Goal: Information Seeking & Learning: Learn about a topic

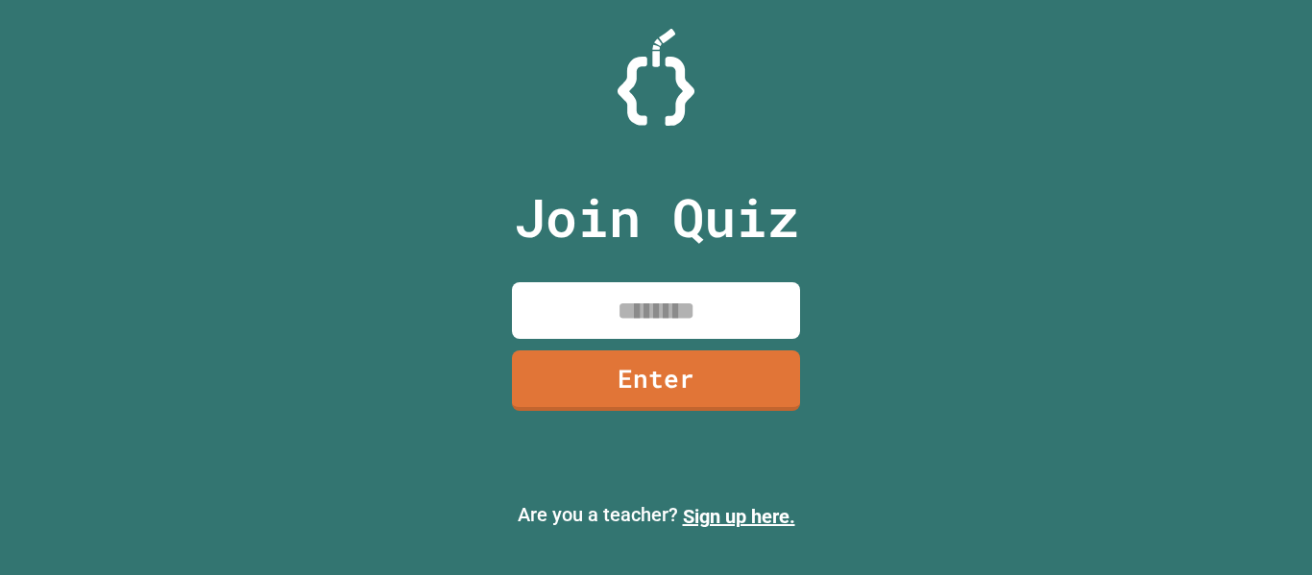
click at [418, 37] on div at bounding box center [656, 77] width 1312 height 97
click at [611, 304] on input at bounding box center [656, 310] width 288 height 57
type input "********"
click at [635, 369] on link "Enter" at bounding box center [656, 378] width 285 height 63
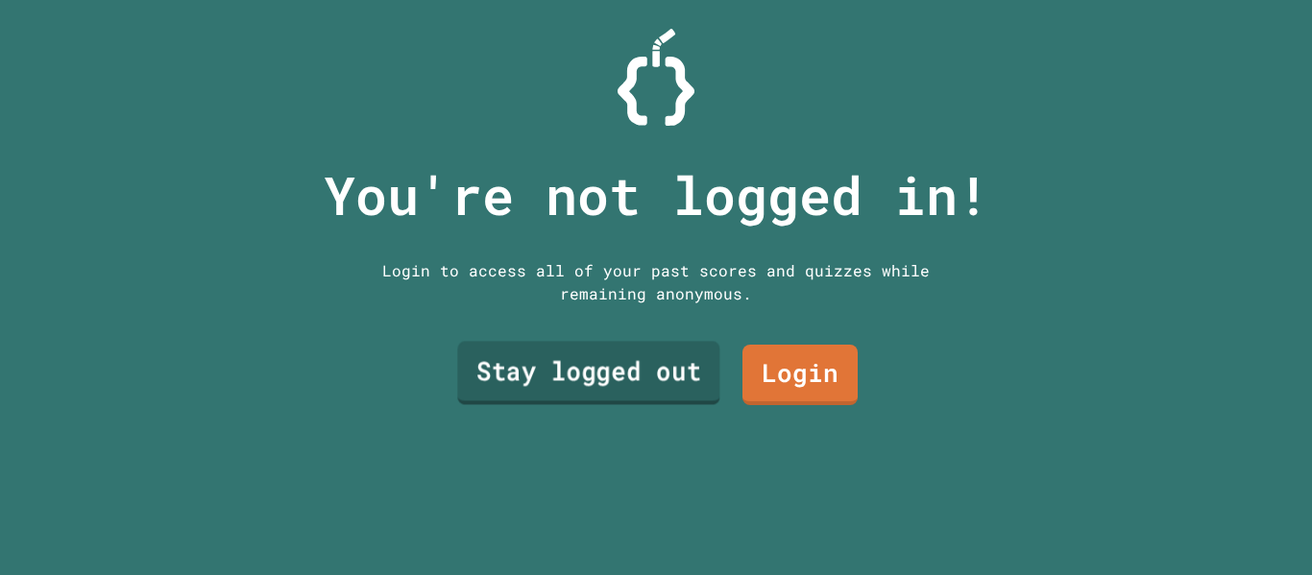
click at [634, 374] on link "Stay logged out" at bounding box center [588, 373] width 262 height 63
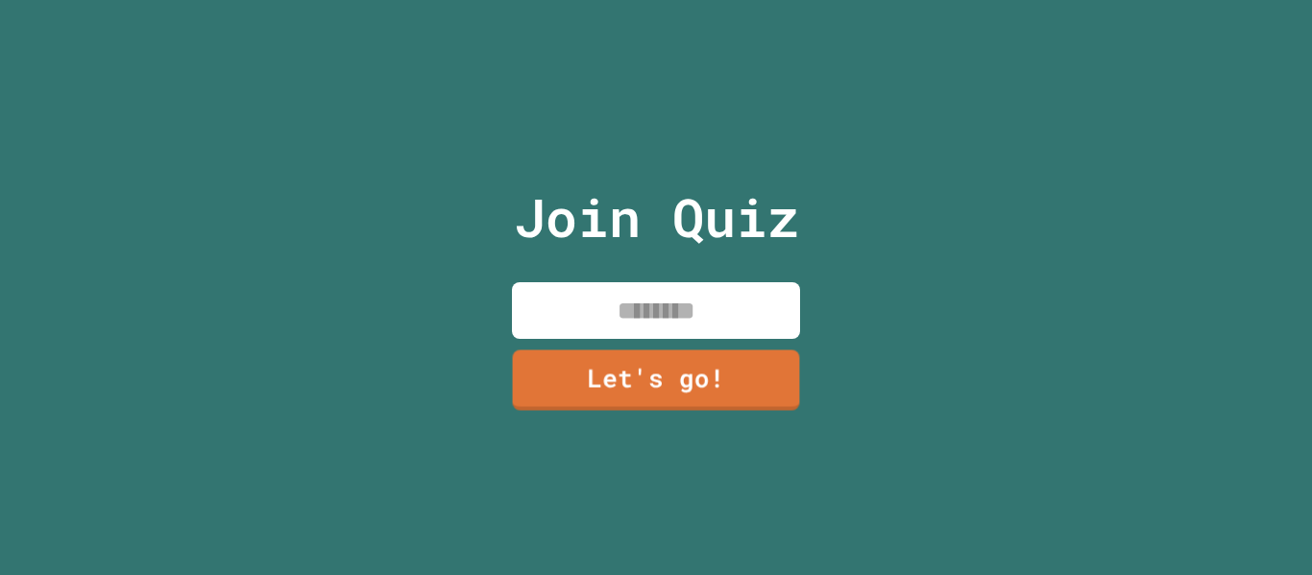
click at [595, 330] on input at bounding box center [656, 310] width 288 height 57
type input "******"
click at [762, 370] on link "Let's go!" at bounding box center [656, 381] width 288 height 61
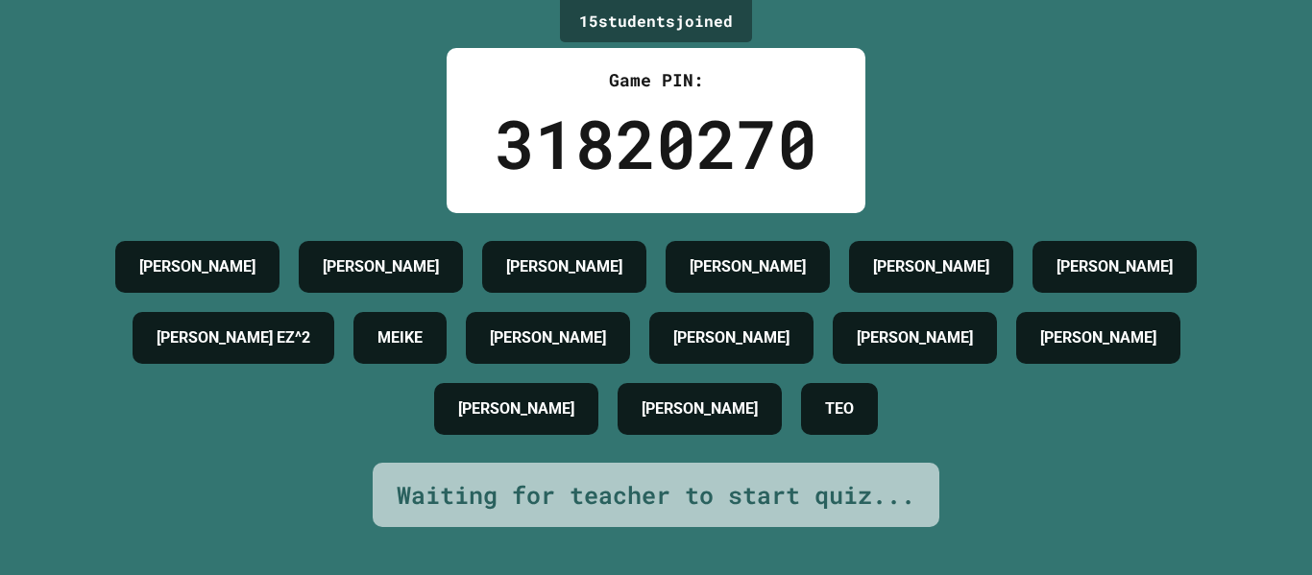
click at [234, 69] on div "15 student s joined Game PIN: 31820270 [PERSON_NAME] [PERSON_NAME] [PERSON_NAME…" at bounding box center [656, 287] width 1312 height 575
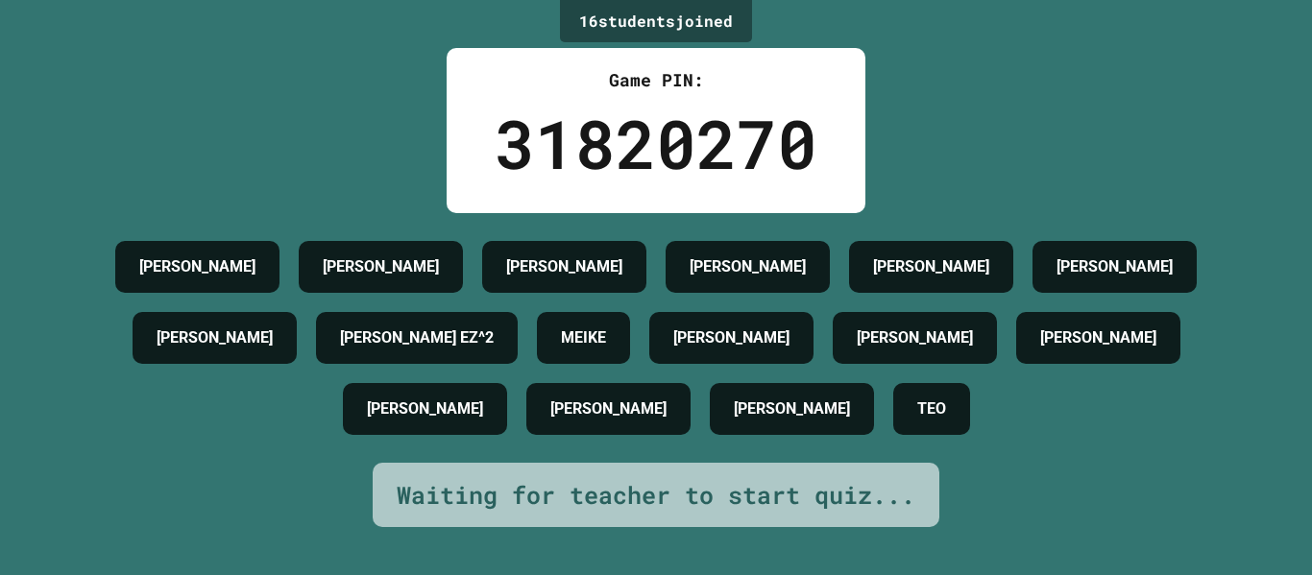
click at [223, 69] on div "16 student s joined Game PIN: 31820270 [PERSON_NAME] [PERSON_NAME] [PERSON_NAME…" at bounding box center [656, 287] width 1312 height 575
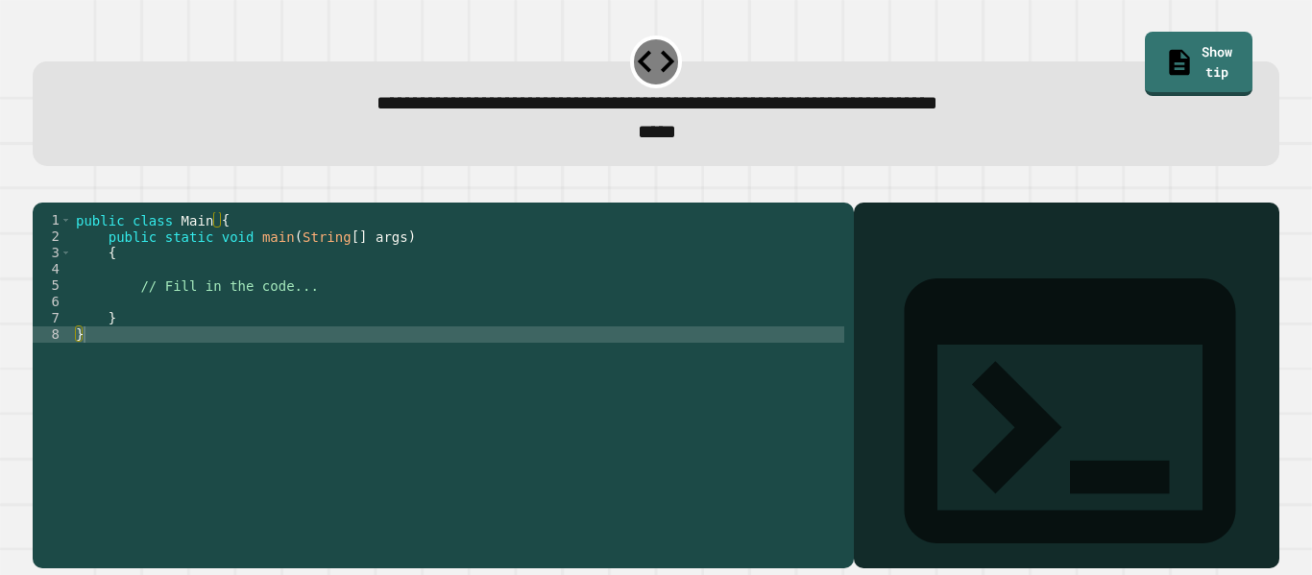
click at [38, 11] on span at bounding box center [38, 11] width 0 height 0
click at [181, 326] on div "public class Main { public static void main ( String [ ] args ) { // Fill in th…" at bounding box center [458, 375] width 772 height 327
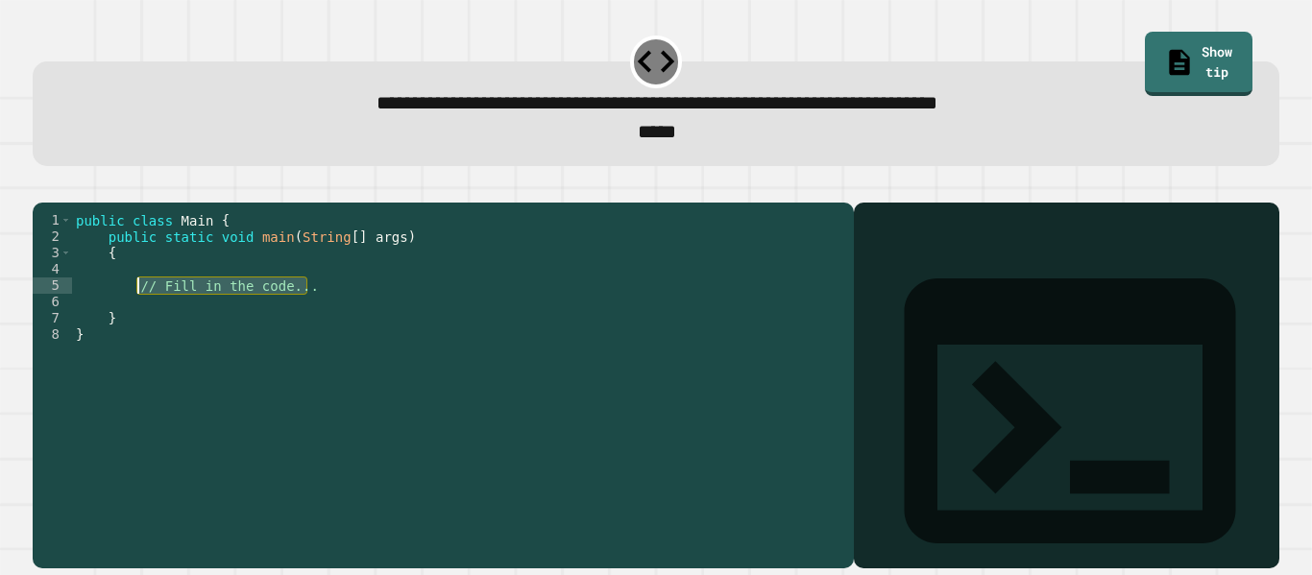
drag, startPoint x: 304, startPoint y: 319, endPoint x: 138, endPoint y: 316, distance: 166.2
click at [138, 316] on div "public class Main { public static void main ( String [ ] args ) { // Fill in th…" at bounding box center [458, 375] width 772 height 327
type textarea "**********"
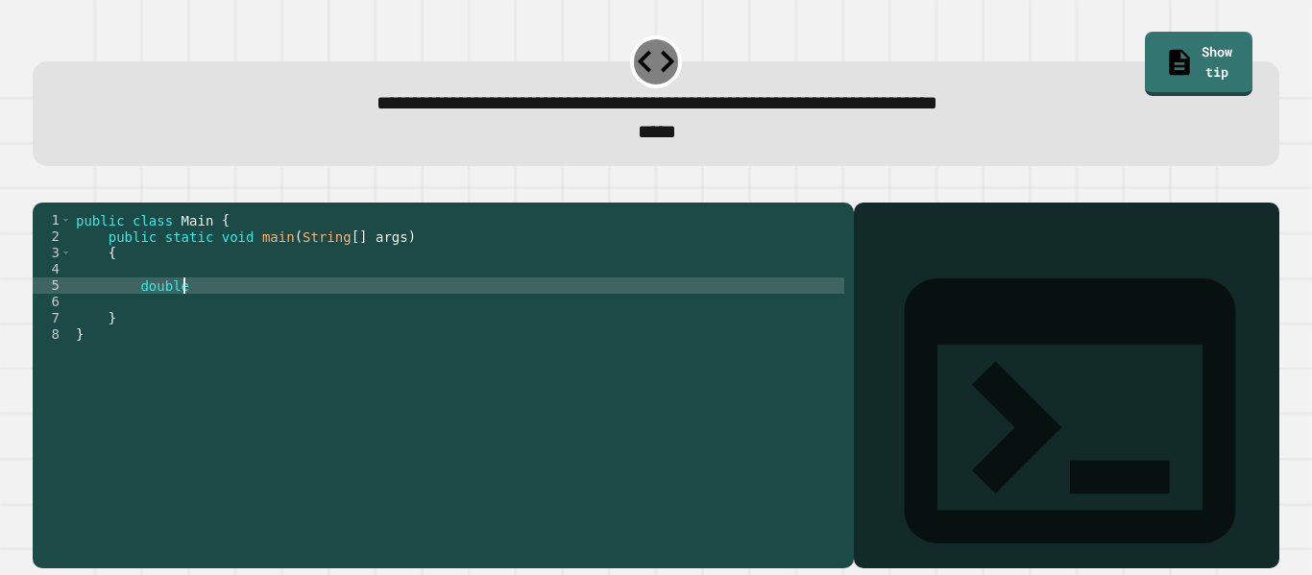
scroll to position [0, 13]
type textarea "*"
click at [42, 187] on icon "button" at bounding box center [42, 187] width 0 height 0
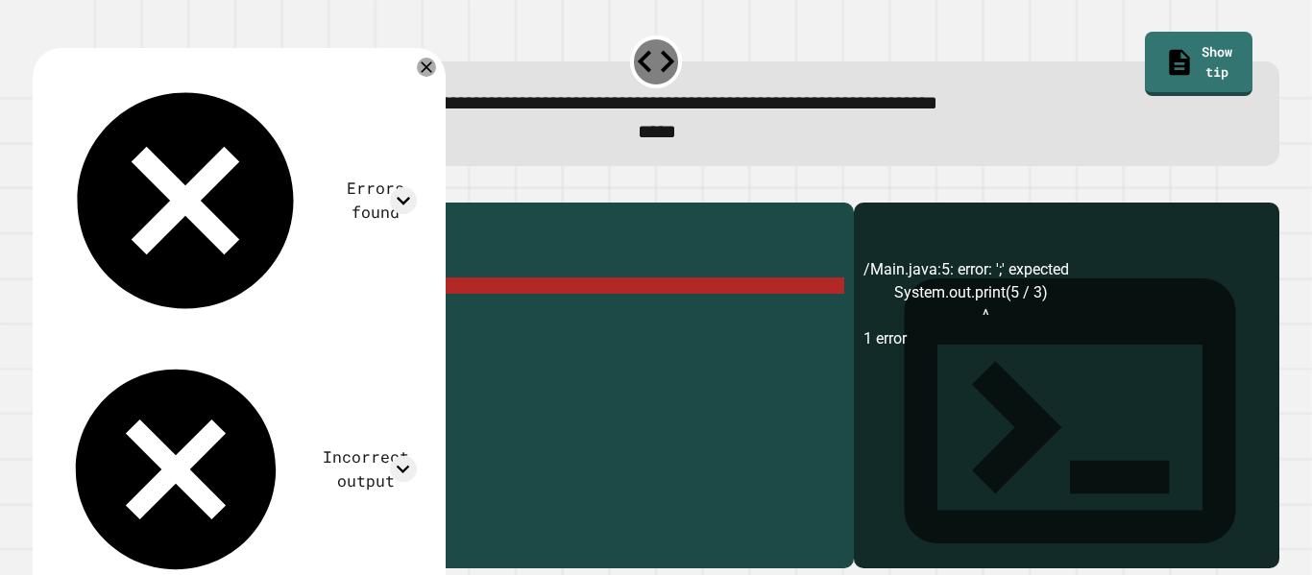
click at [596, 300] on div "public class Main { public static void main ( String [ ] args ) { System . out …" at bounding box center [458, 375] width 772 height 327
click at [518, 300] on div "public class Main { public static void main ( String [ ] args ) { System . out …" at bounding box center [458, 375] width 772 height 327
click at [445, 318] on div "public class Main { public static void main ( String [ ] args ) { System . out …" at bounding box center [458, 375] width 772 height 327
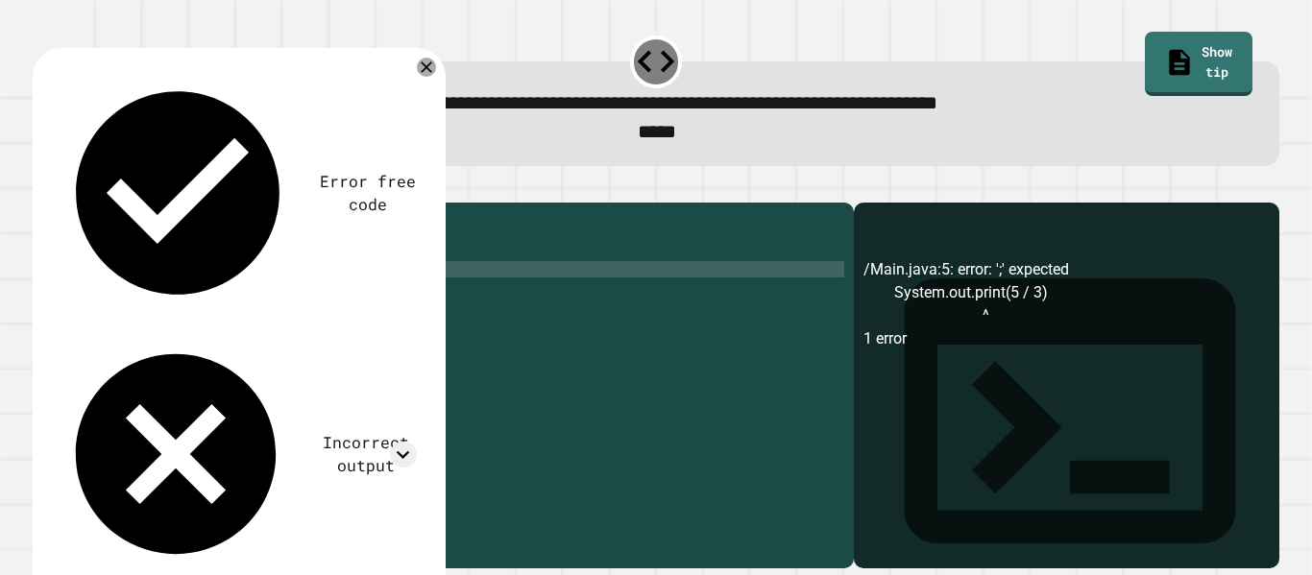
click at [320, 293] on div "public class Main { public static void main ( String [ ] args ) { System . out …" at bounding box center [458, 375] width 772 height 327
click at [315, 297] on div "public class Main { public static void main ( String [ ] args ) { System . out …" at bounding box center [458, 375] width 772 height 327
click at [344, 315] on div "public class Main { public static void main ( String [ ] args ) { System . out …" at bounding box center [458, 375] width 772 height 327
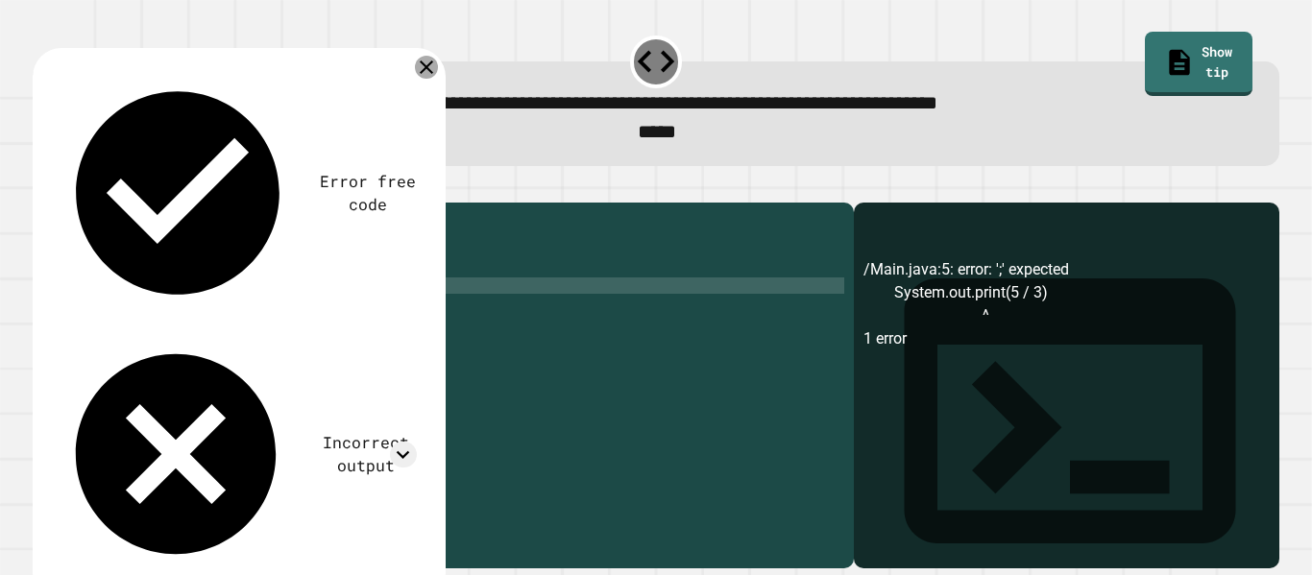
click at [427, 71] on icon at bounding box center [426, 67] width 23 height 23
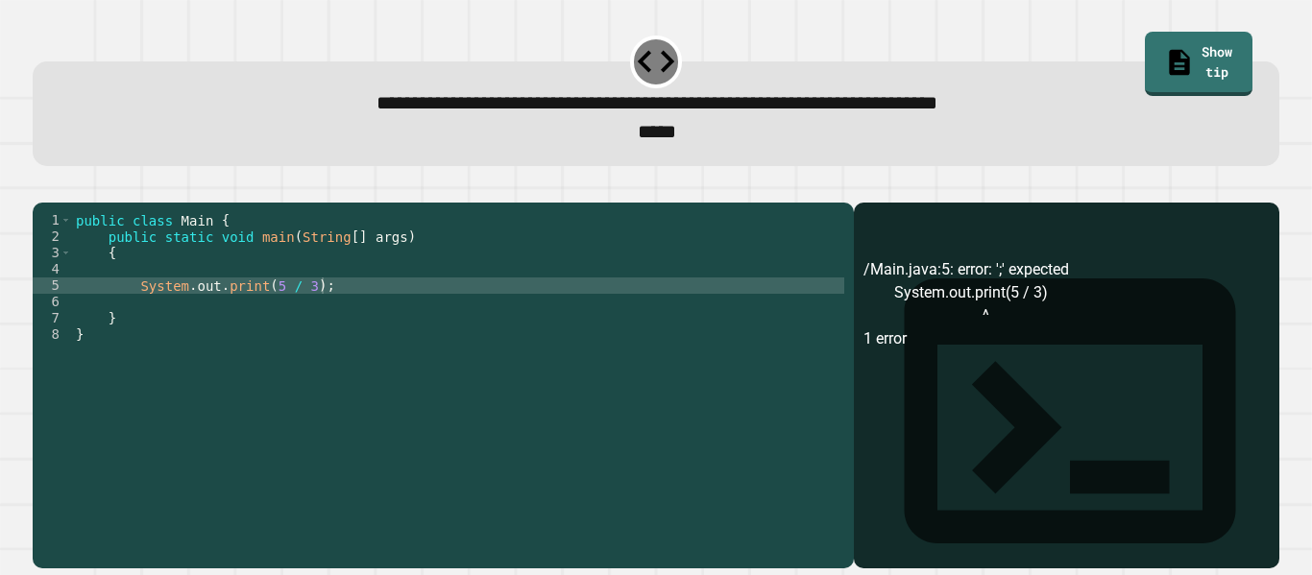
click at [42, 187] on icon "button" at bounding box center [42, 187] width 0 height 0
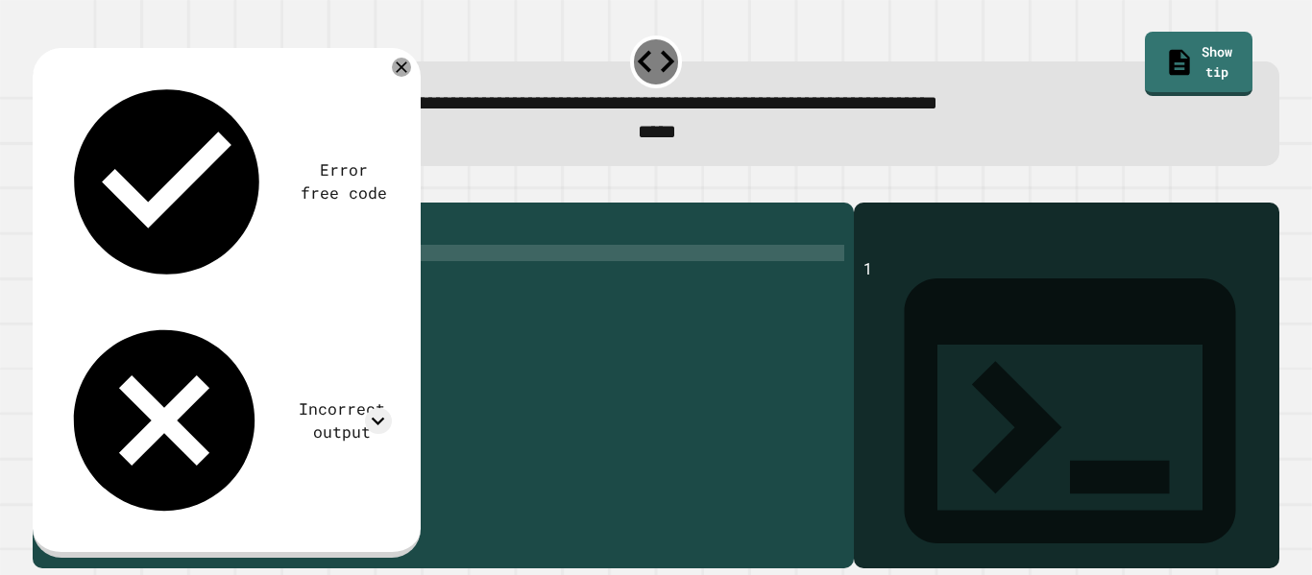
click at [380, 280] on div "public class Main { public static void main ( String [ ] args ) { System . out …" at bounding box center [458, 375] width 772 height 327
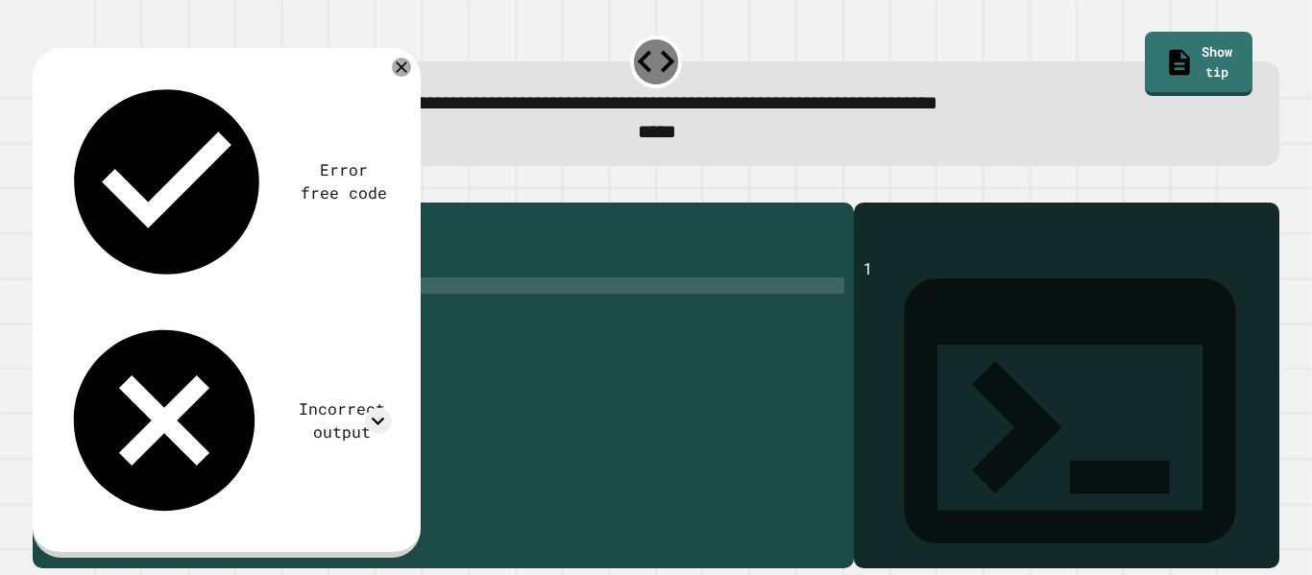
click at [292, 318] on div "public class Main { public static void main ( String [ ] args ) { System . out …" at bounding box center [458, 375] width 772 height 327
type textarea "**********"
click at [42, 187] on icon "button" at bounding box center [42, 187] width 0 height 0
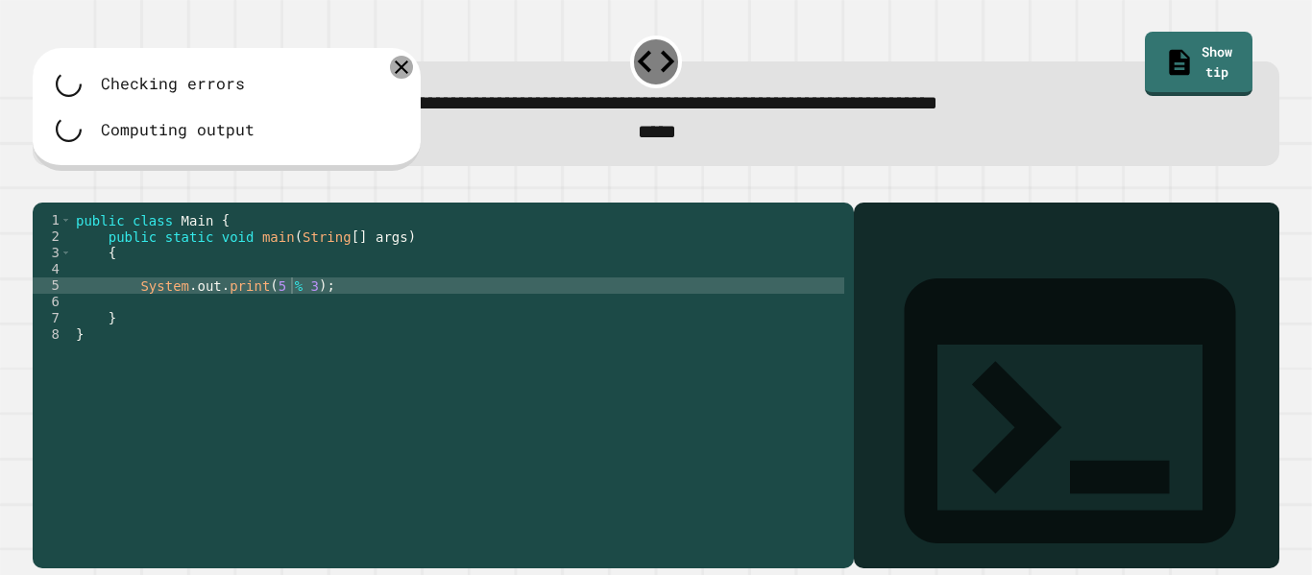
click at [399, 70] on div "**********" at bounding box center [656, 287] width 1312 height 575
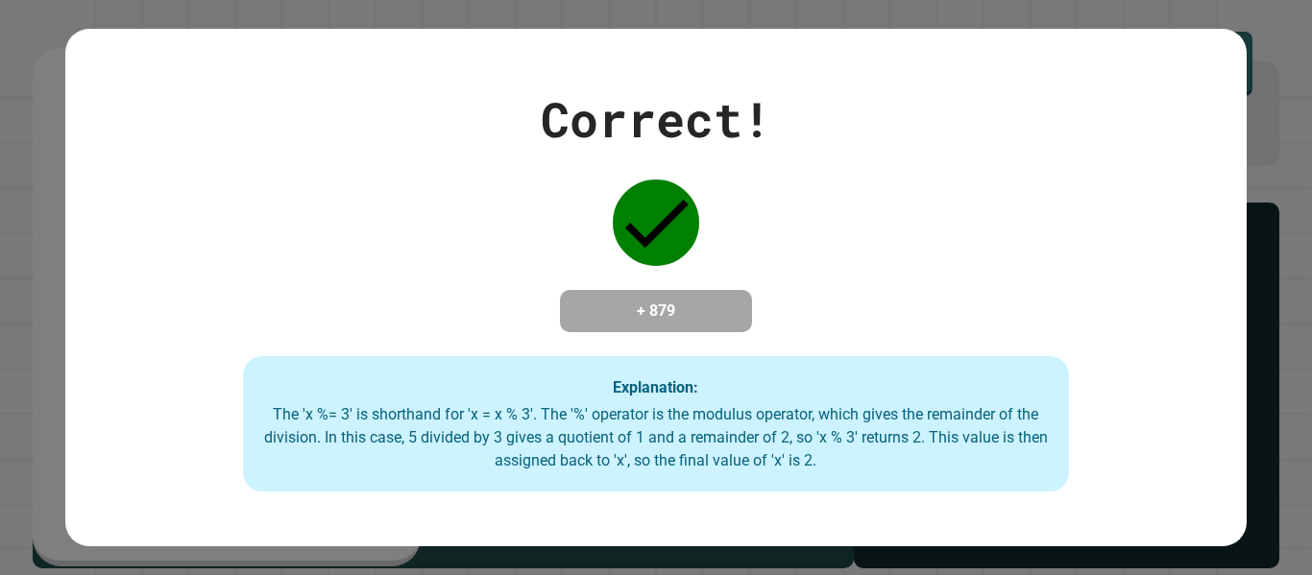
click at [185, 46] on div "Correct! + 879 Explanation: The 'x %= 3' is shorthand for 'x = x % 3'. The '%' …" at bounding box center [655, 288] width 1180 height 518
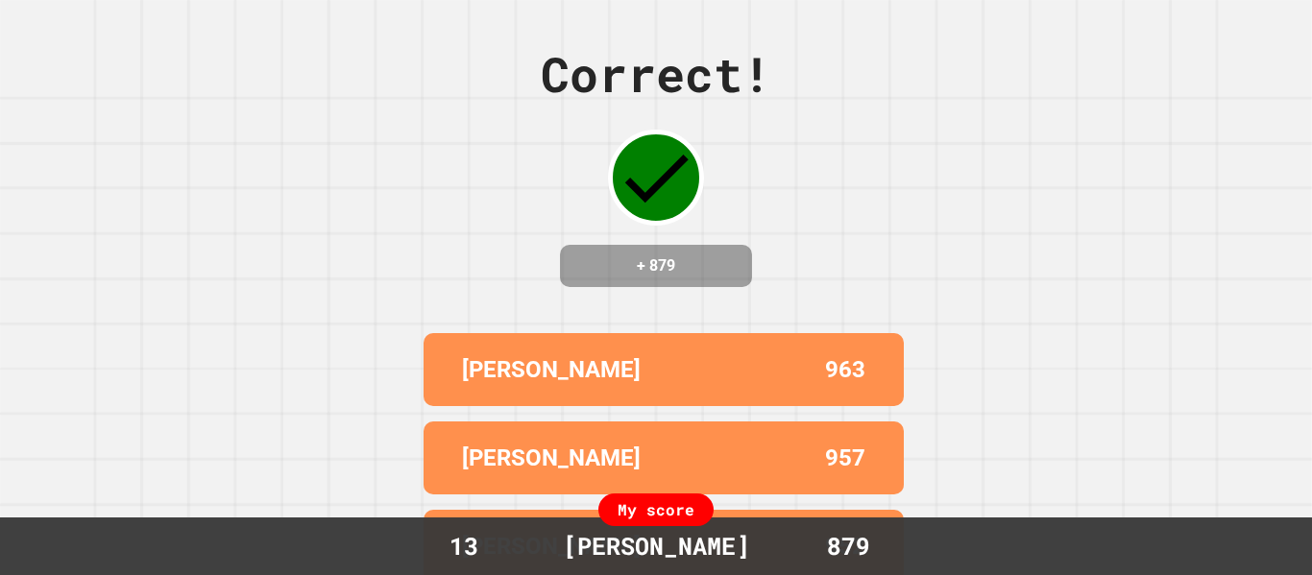
scroll to position [0, 0]
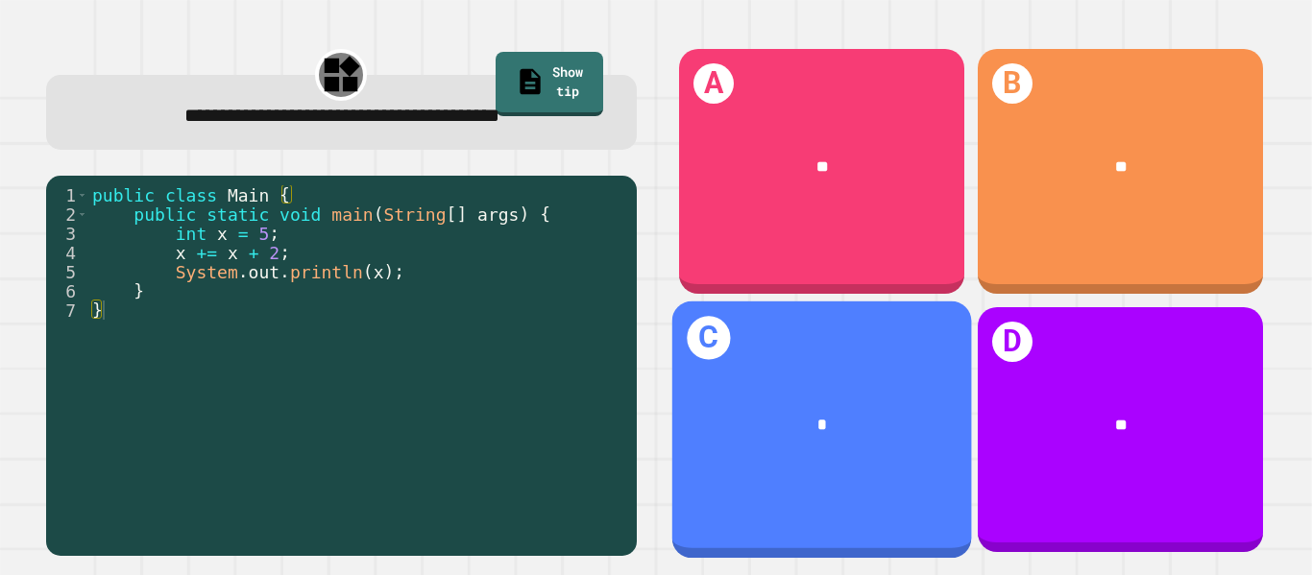
click at [790, 450] on div "*" at bounding box center [821, 424] width 300 height 89
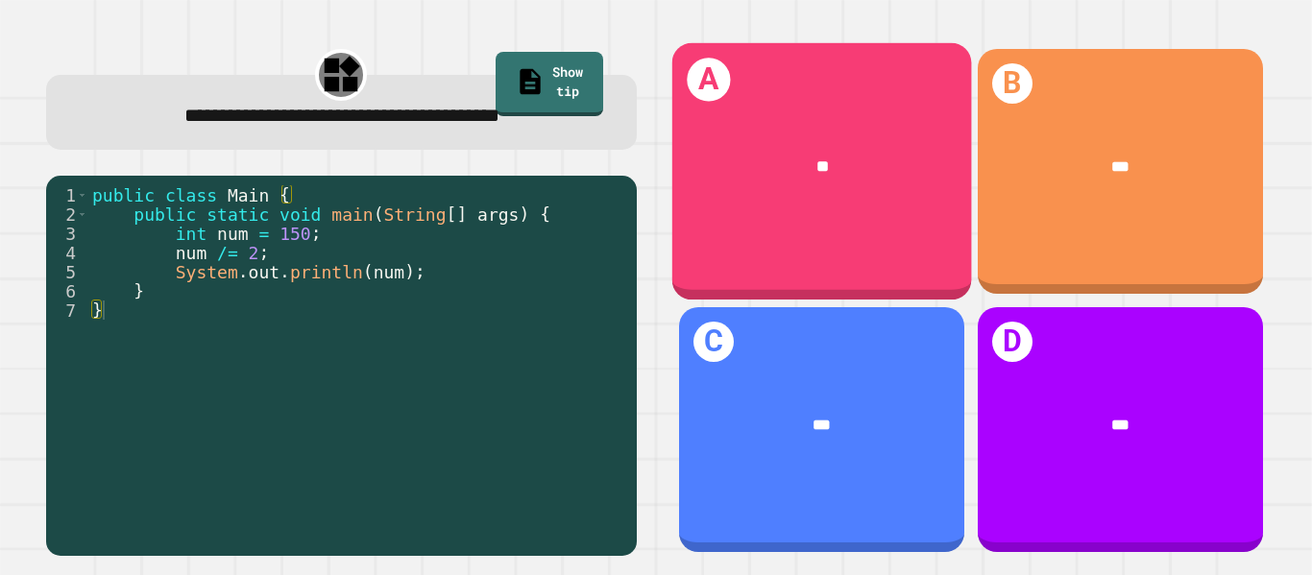
click at [887, 244] on div "A **" at bounding box center [821, 171] width 300 height 257
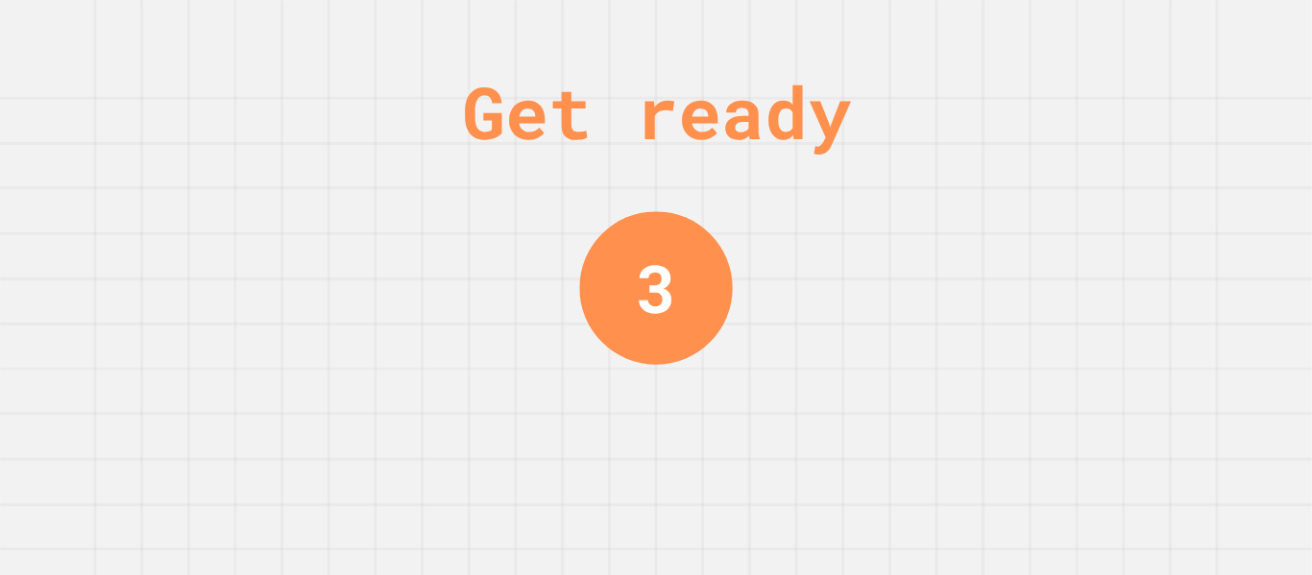
click at [174, 51] on div "Get ready 3" at bounding box center [656, 287] width 1312 height 575
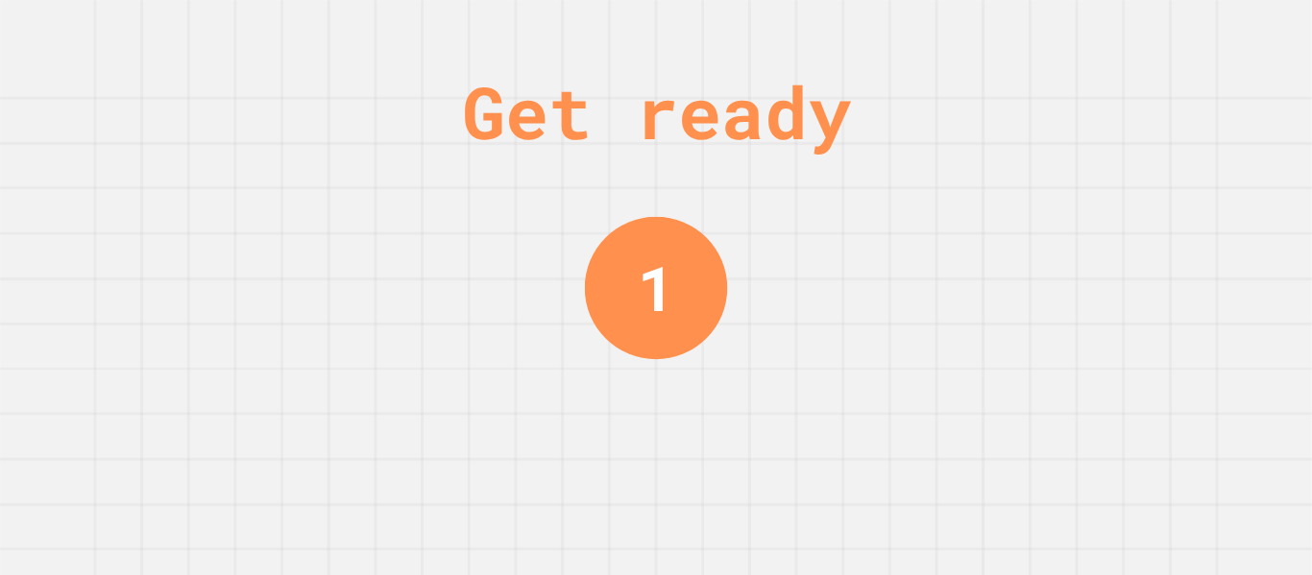
click at [169, 56] on div "Get ready 1" at bounding box center [656, 287] width 1312 height 575
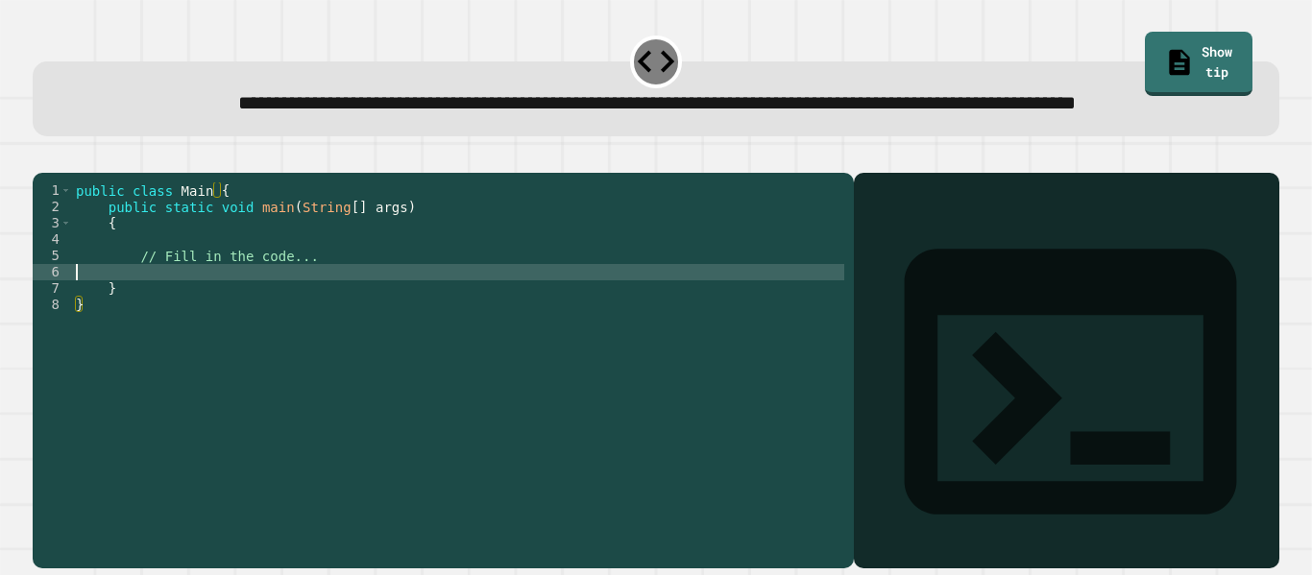
click at [322, 329] on div "public class Main { public static void main ( String [ ] args ) { // Fill in th…" at bounding box center [458, 345] width 772 height 327
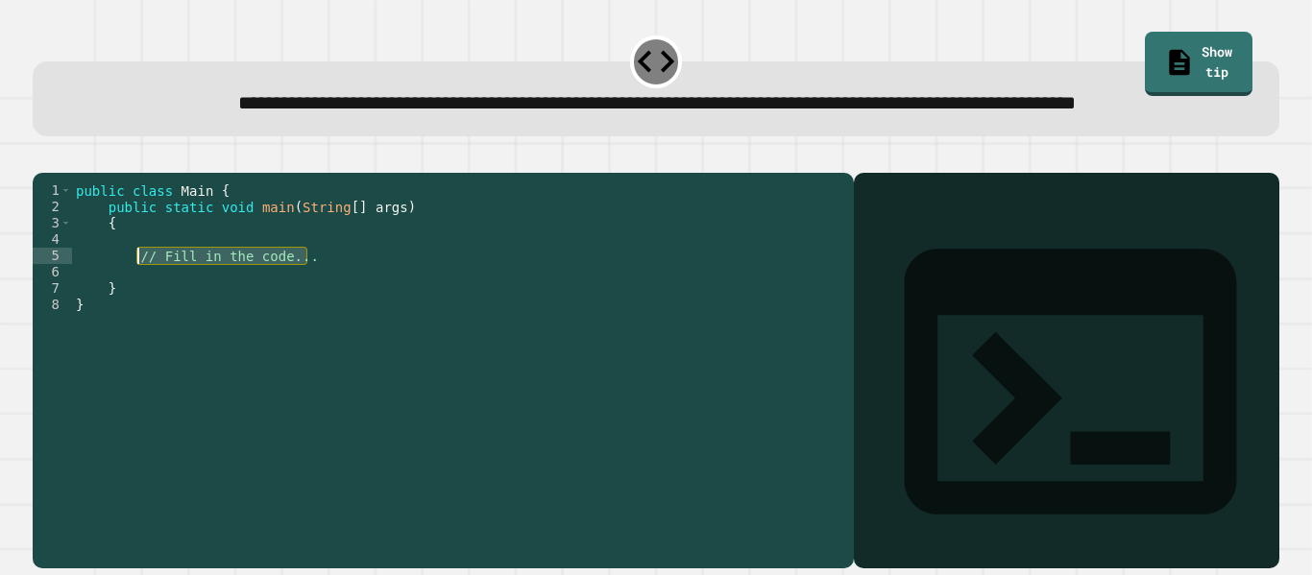
drag, startPoint x: 329, startPoint y: 317, endPoint x: 137, endPoint y: 312, distance: 192.2
click at [137, 312] on div "public class Main { public static void main ( String [ ] args ) { // Fill in th…" at bounding box center [458, 345] width 772 height 327
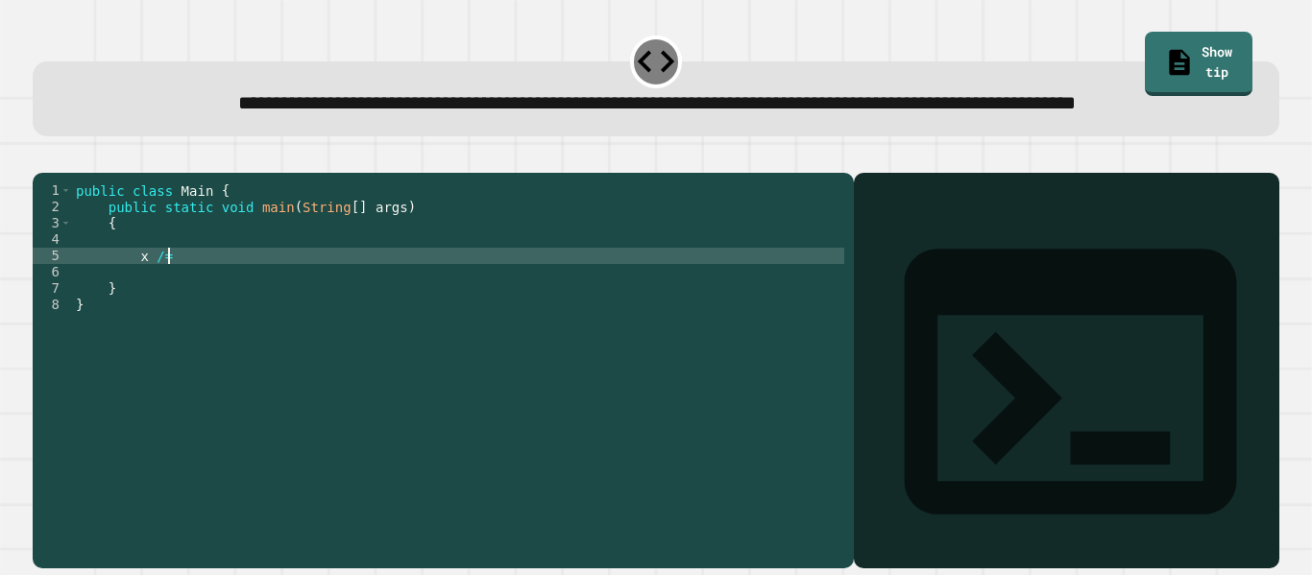
scroll to position [0, 12]
type textarea "******"
click at [140, 297] on div "public class Main { public static void main ( String [ ] args ) { x /= 4 } }" at bounding box center [458, 345] width 772 height 327
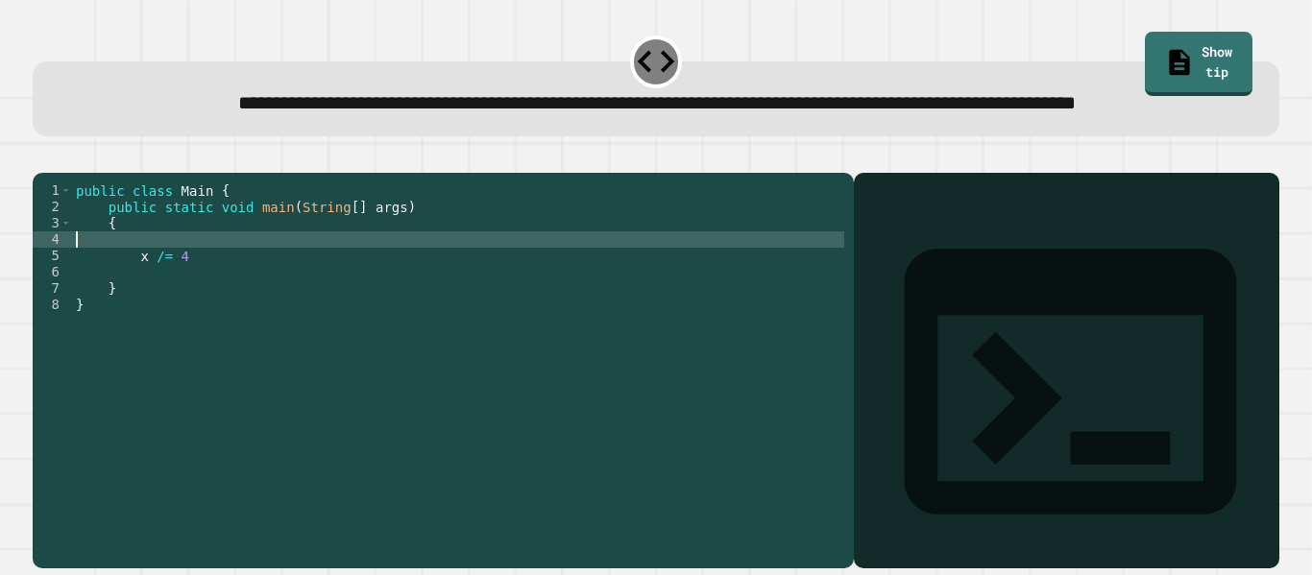
scroll to position [0, 0]
click at [153, 300] on div "public class Main { public static void main ( String [ ] args ) { x /= 4 } }" at bounding box center [458, 345] width 772 height 327
click at [201, 313] on div "public class Main { public static void main ( String [ ] args ) { x = 15 x /= 4…" at bounding box center [458, 345] width 772 height 327
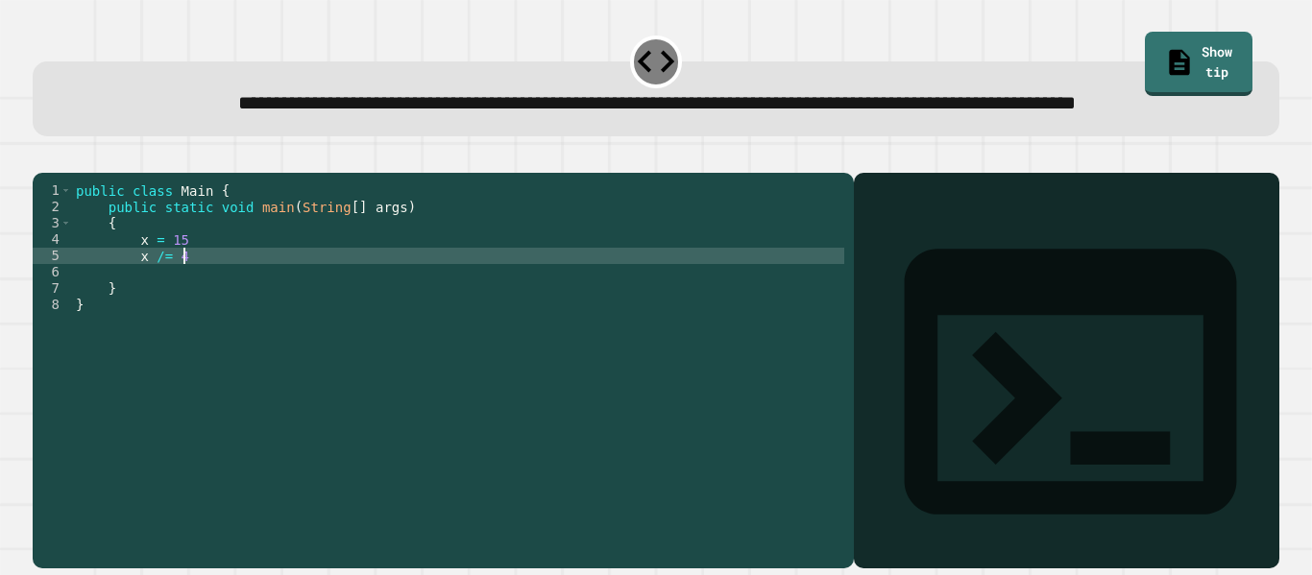
type textarea "******"
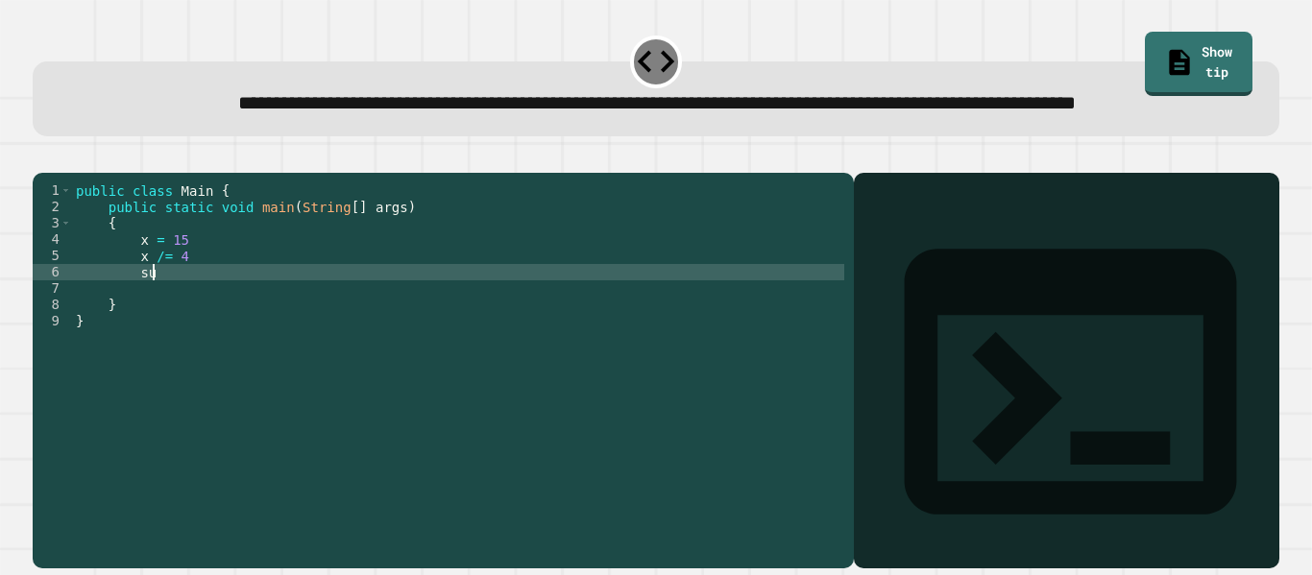
type textarea "*"
click at [42, 158] on icon "button" at bounding box center [42, 158] width 0 height 0
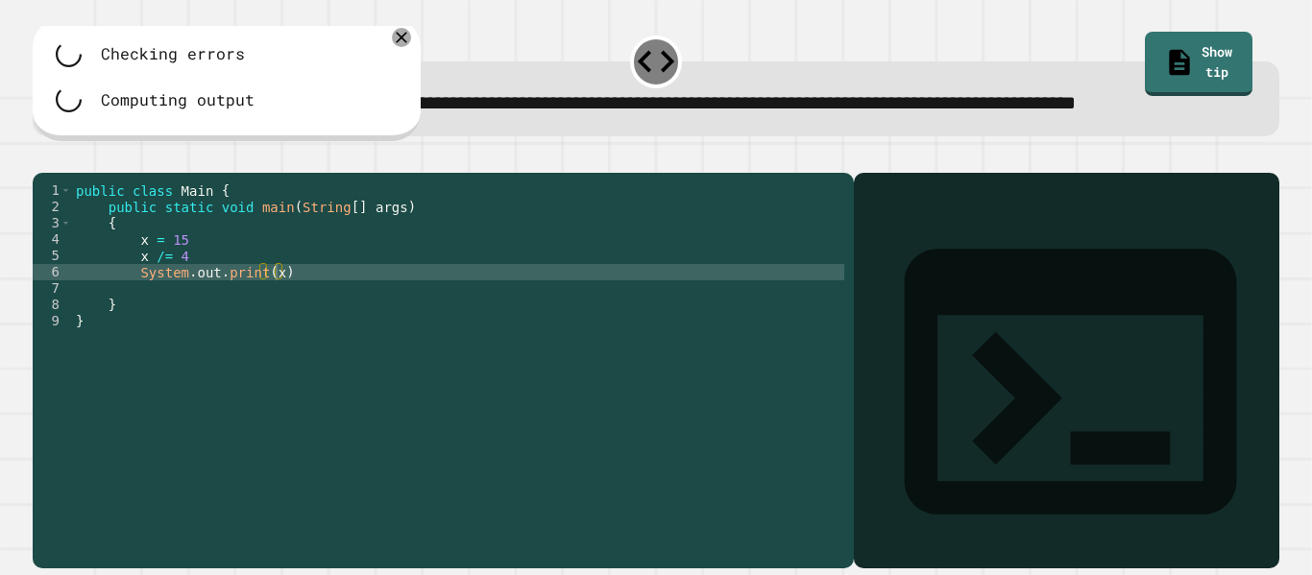
click at [312, 333] on div "public class Main { public static void main ( String [ ] args ) { x = 15 x /= 4…" at bounding box center [458, 345] width 772 height 327
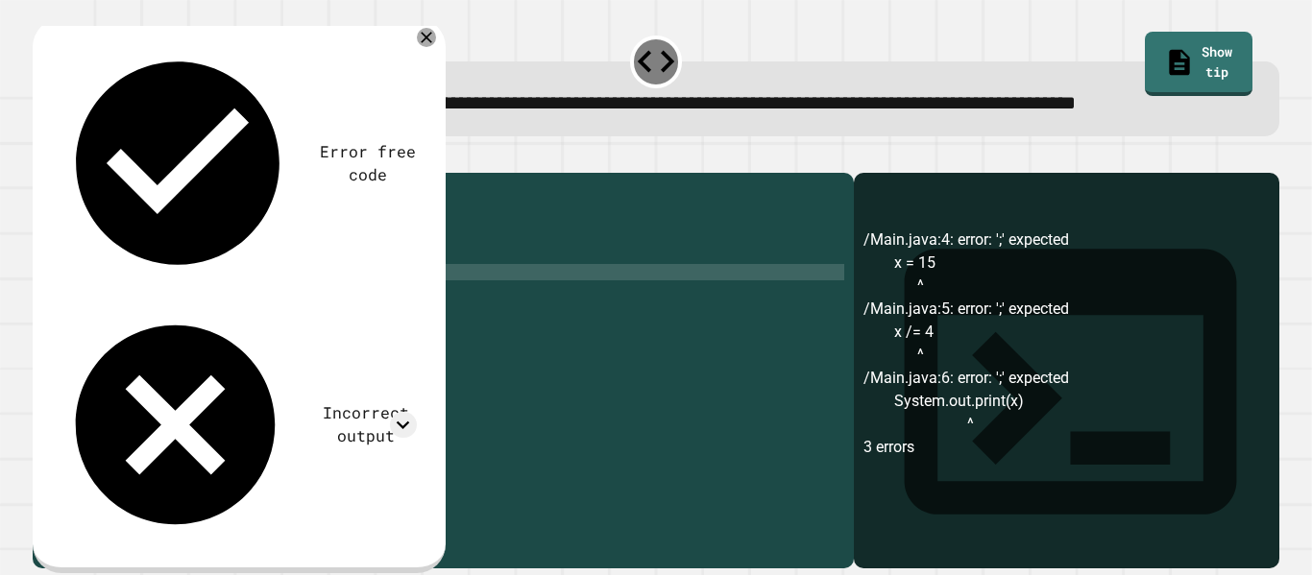
scroll to position [0, 26]
click at [200, 297] on div "public class Main { public static void main ( String [ ] args ) { x = 15 x /= 4…" at bounding box center [458, 345] width 772 height 327
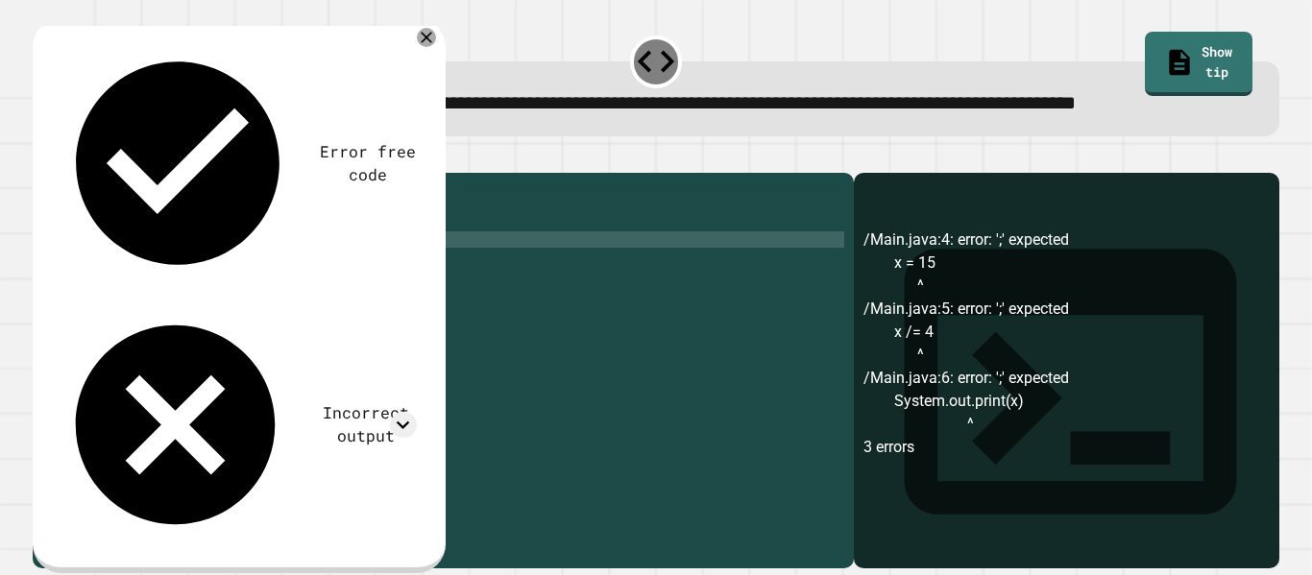
scroll to position [0, 13]
click at [226, 316] on div "public class Main { public static void main ( String [ ] args ) { x = 15 ; x /=…" at bounding box center [458, 345] width 772 height 327
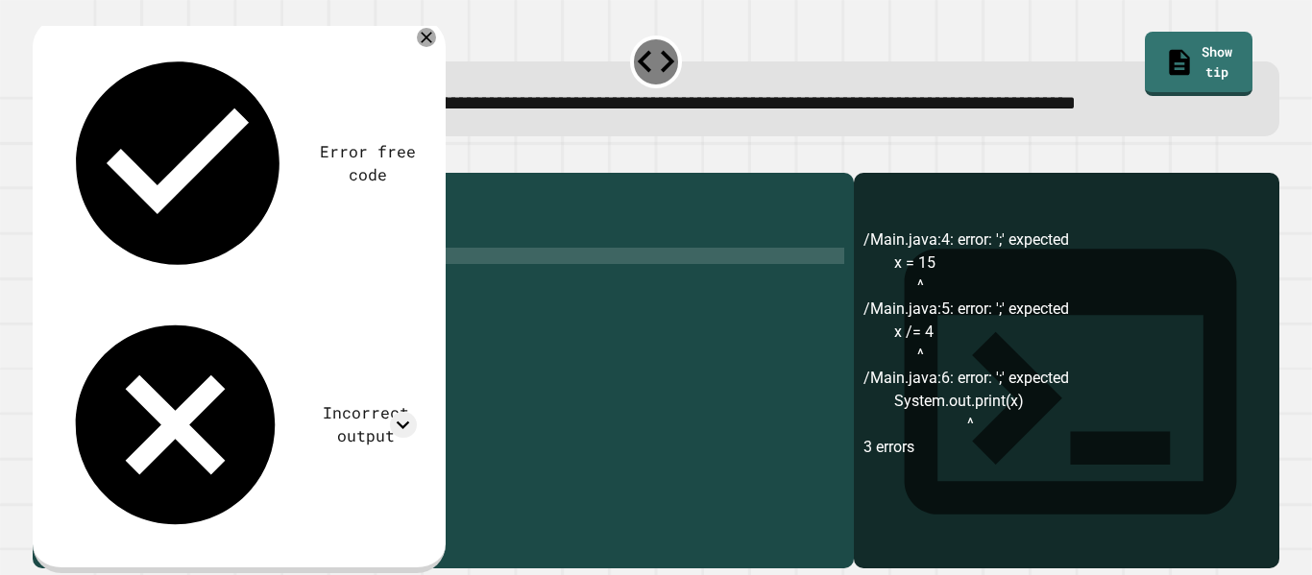
click at [42, 158] on icon "button" at bounding box center [42, 158] width 0 height 0
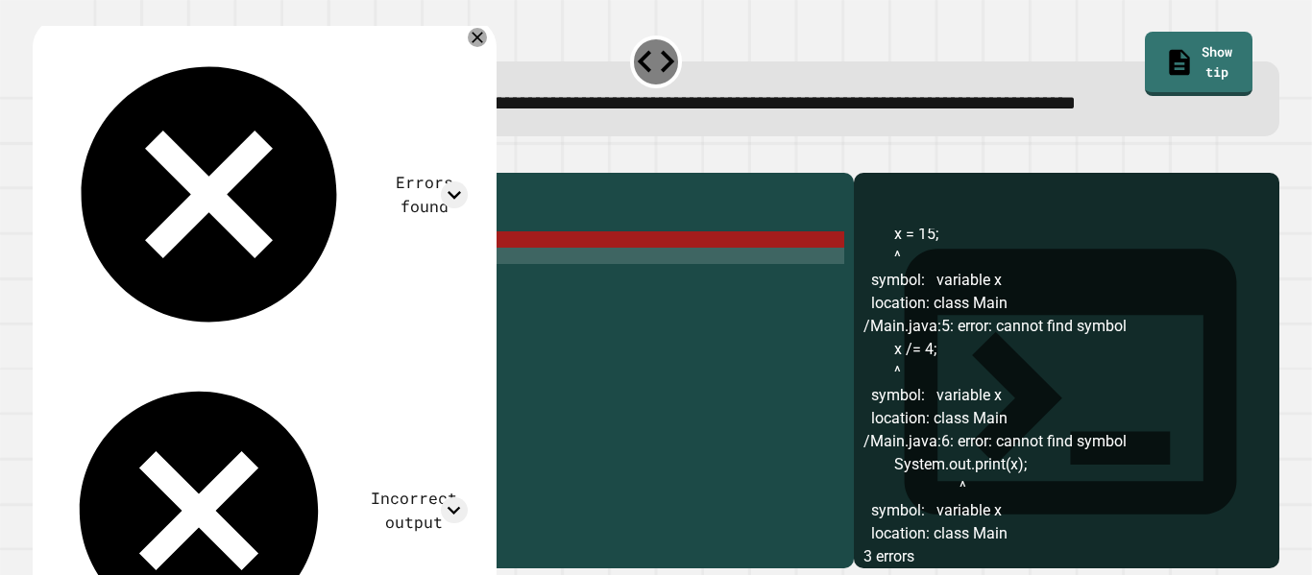
scroll to position [0, 0]
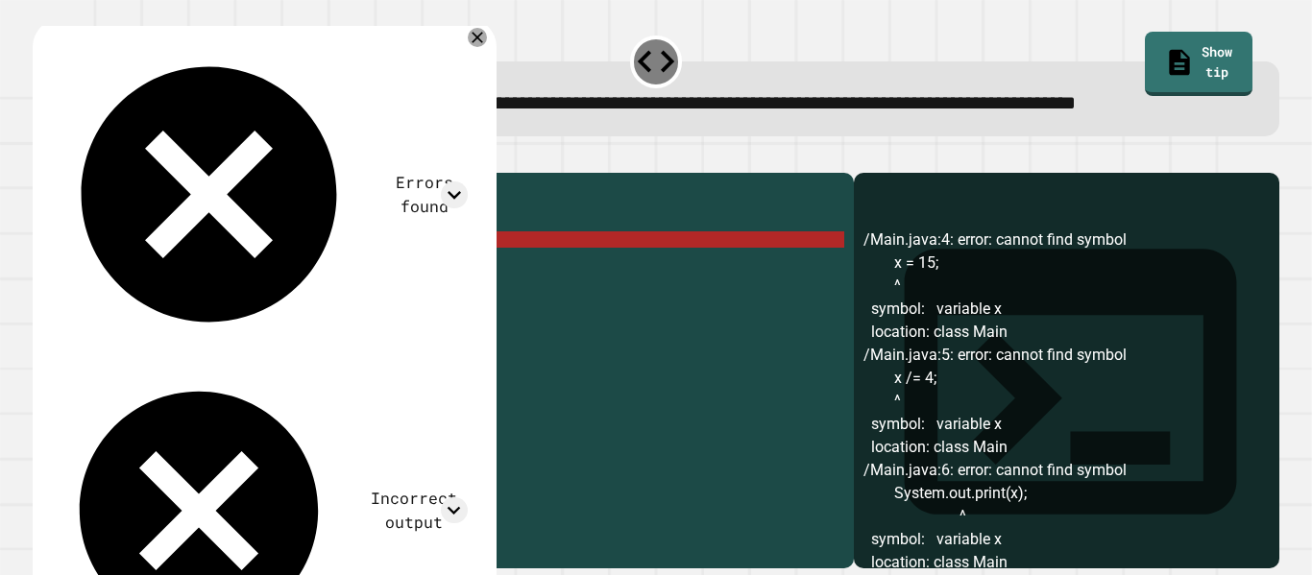
click at [152, 302] on div "public class Main { public static void main ( String [ ] args ) { x = 15 ; x /=…" at bounding box center [458, 345] width 772 height 327
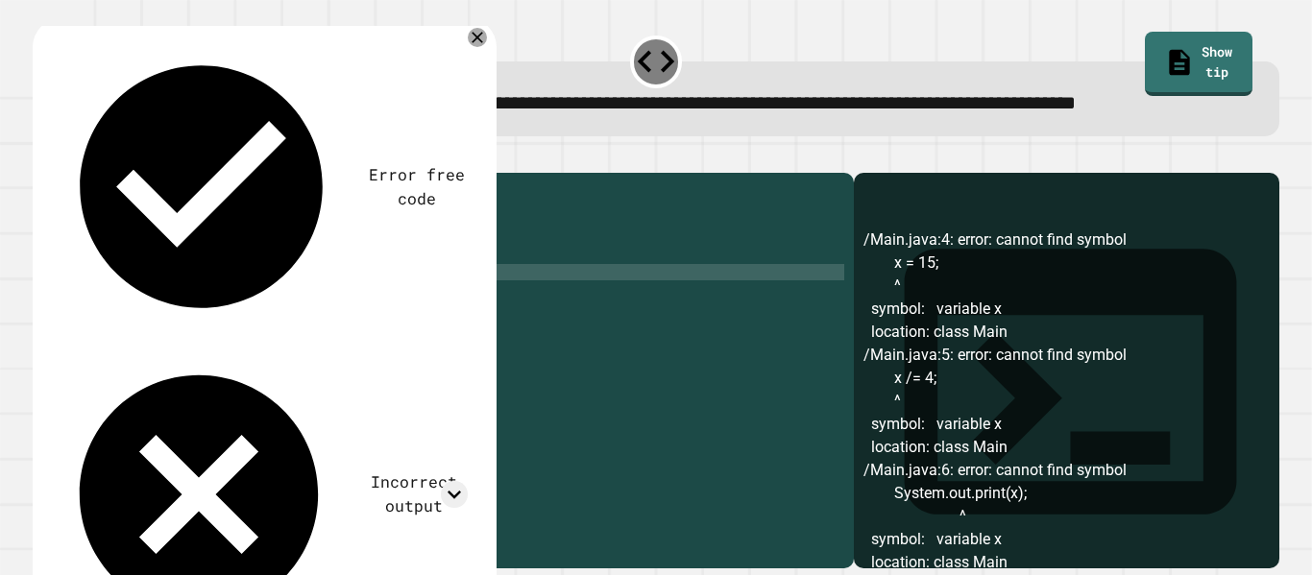
scroll to position [0, 30]
type textarea "**********"
click at [42, 158] on icon "button" at bounding box center [42, 158] width 0 height 0
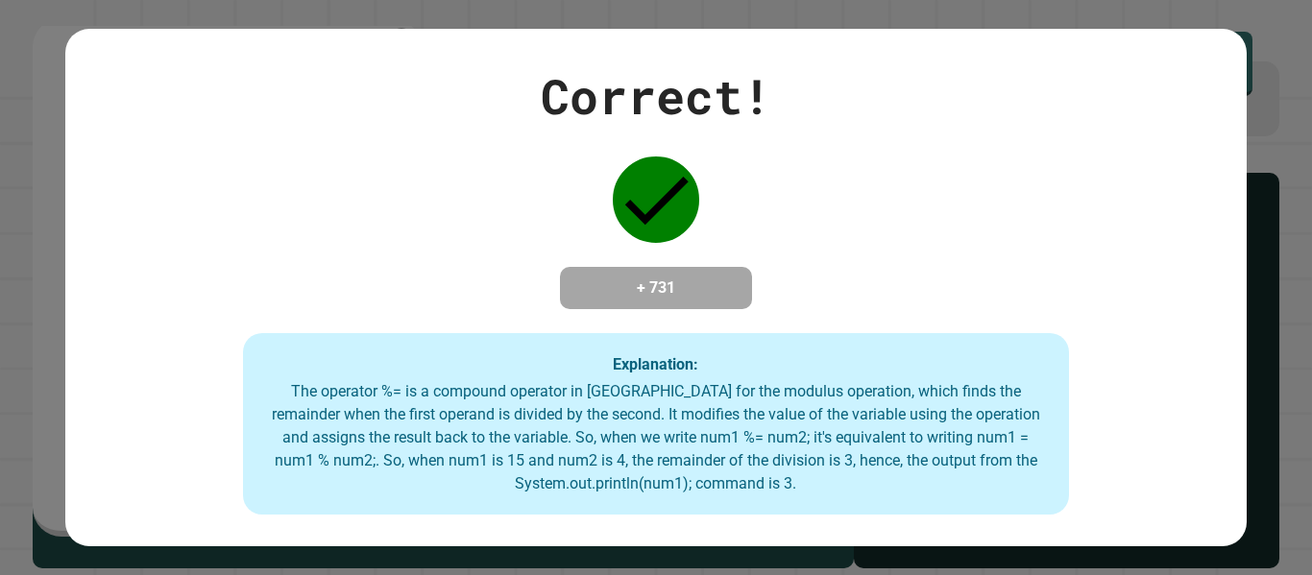
click at [300, 109] on div "Correct! + 731 Explanation: The operator %= is a compound operator in [GEOGRAPH…" at bounding box center [655, 288] width 1180 height 455
click at [293, 79] on div "Correct! + 731 Explanation: The operator %= is a compound operator in [GEOGRAPH…" at bounding box center [655, 288] width 1180 height 455
click at [268, 82] on div "Correct! + 731 Explanation: The operator %= is a compound operator in [GEOGRAPH…" at bounding box center [655, 288] width 1180 height 455
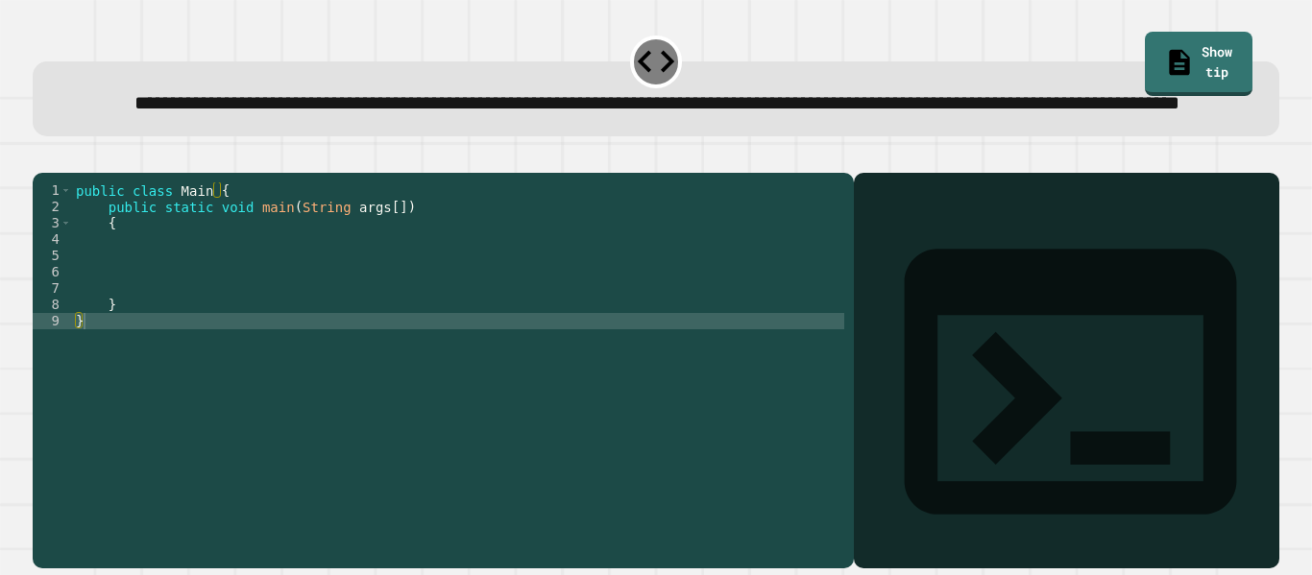
click at [235, 315] on div "public class Main { public static void main ( String args [ ]) { } }" at bounding box center [458, 345] width 772 height 327
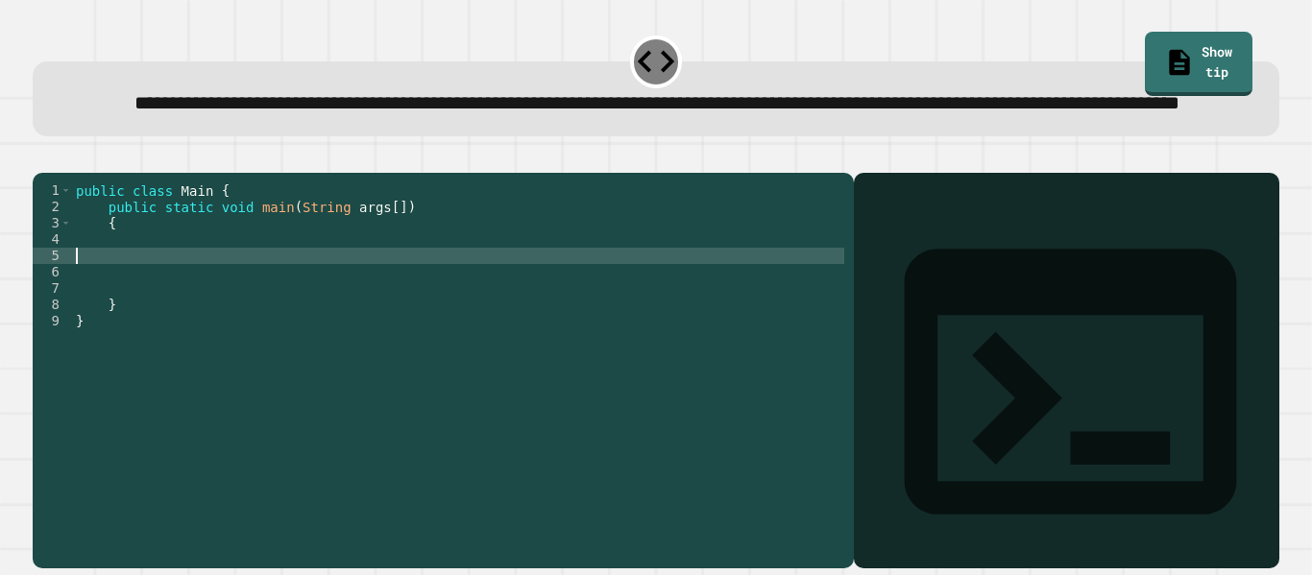
click at [218, 297] on div "public class Main { public static void main ( String args [ ]) { } }" at bounding box center [458, 345] width 772 height 327
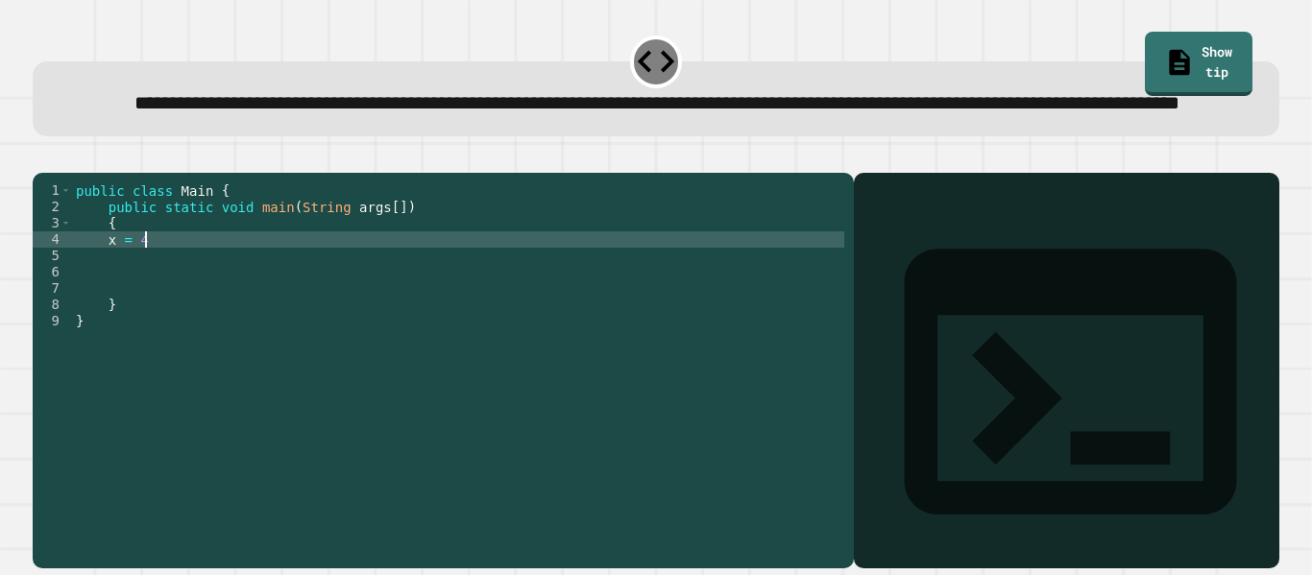
type textarea "******"
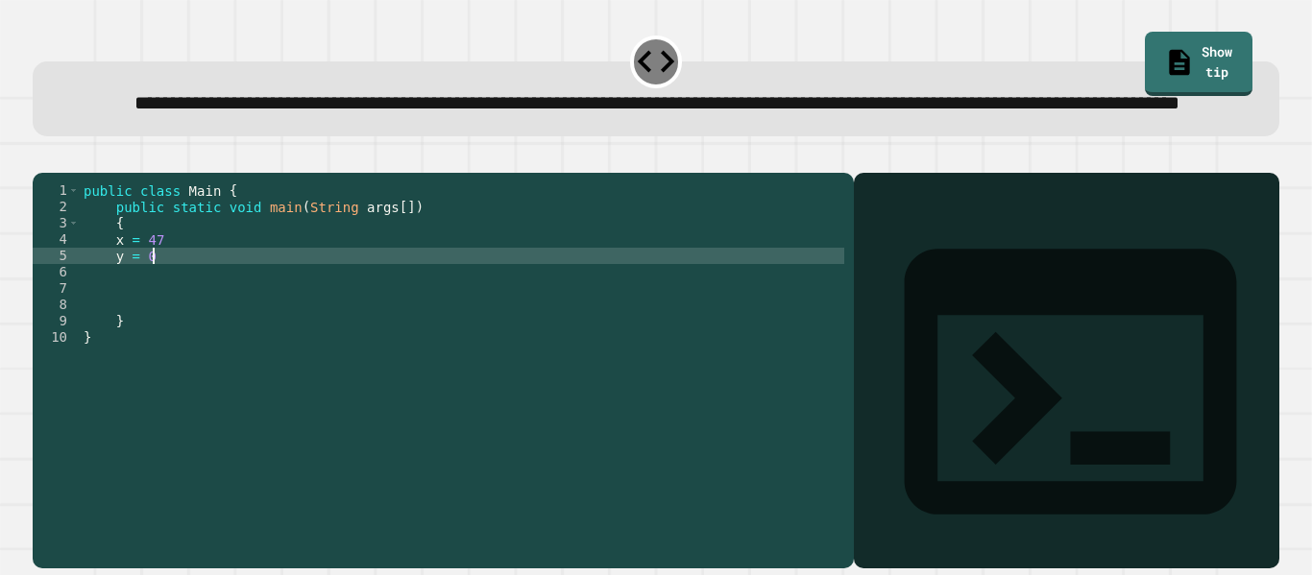
scroll to position [0, 9]
type textarea "********"
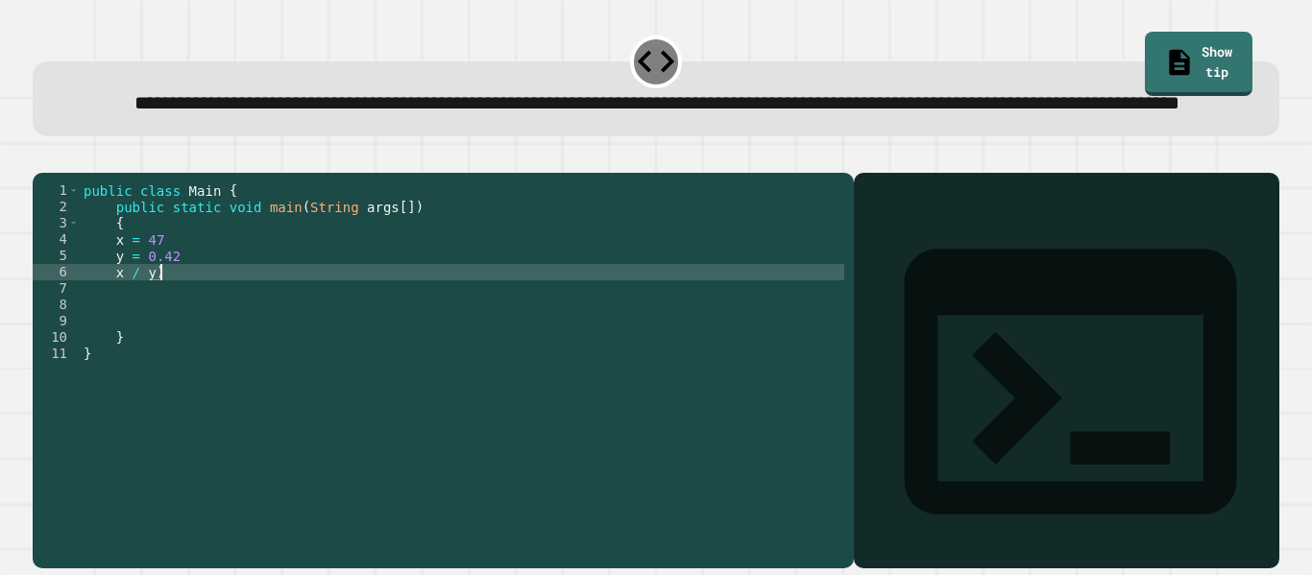
click at [114, 332] on div "public class Main { public static void main ( String args [ ]) { x = 47 y = 0.4…" at bounding box center [462, 345] width 765 height 327
click at [181, 331] on div "public class Main { public static void main ( String args [ ]) { x = 47 y = 0.4…" at bounding box center [462, 345] width 765 height 327
click at [121, 330] on div "public class Main { public static void main ( String args [ ]) { x = 47 y = 0.4…" at bounding box center [462, 345] width 765 height 327
click at [42, 158] on icon "button" at bounding box center [42, 158] width 0 height 0
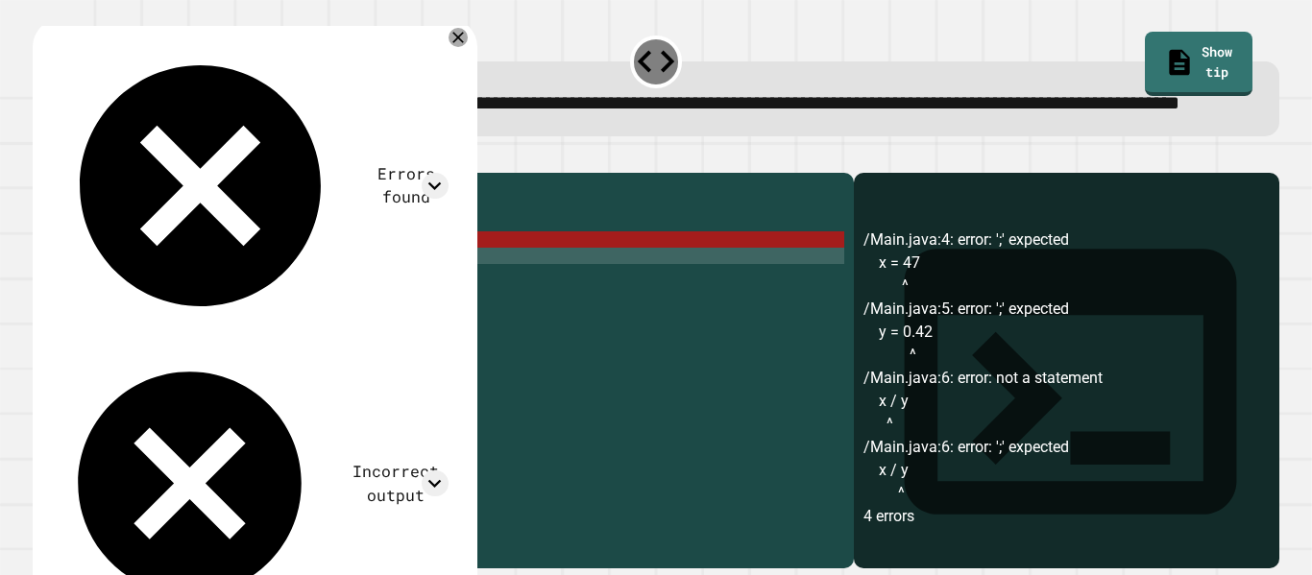
click at [203, 311] on div "public class Main { public static void main ( String args [ ]) { x = 47 y = 0.4…" at bounding box center [462, 345] width 765 height 327
click at [197, 302] on div "public class Main { public static void main ( String args [ ]) { x = 47 y = 0.4…" at bounding box center [462, 345] width 765 height 327
click at [114, 303] on div "public class Main { public static void main ( String args [ ]) { x = 47 y = 0.4…" at bounding box center [462, 345] width 765 height 327
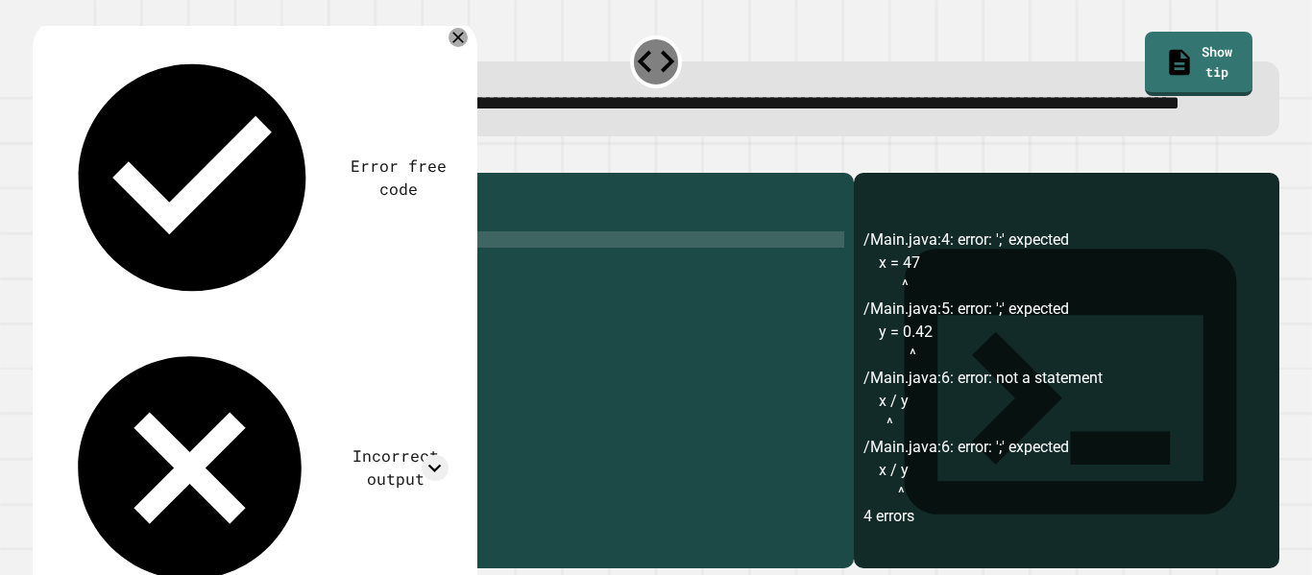
scroll to position [0, 9]
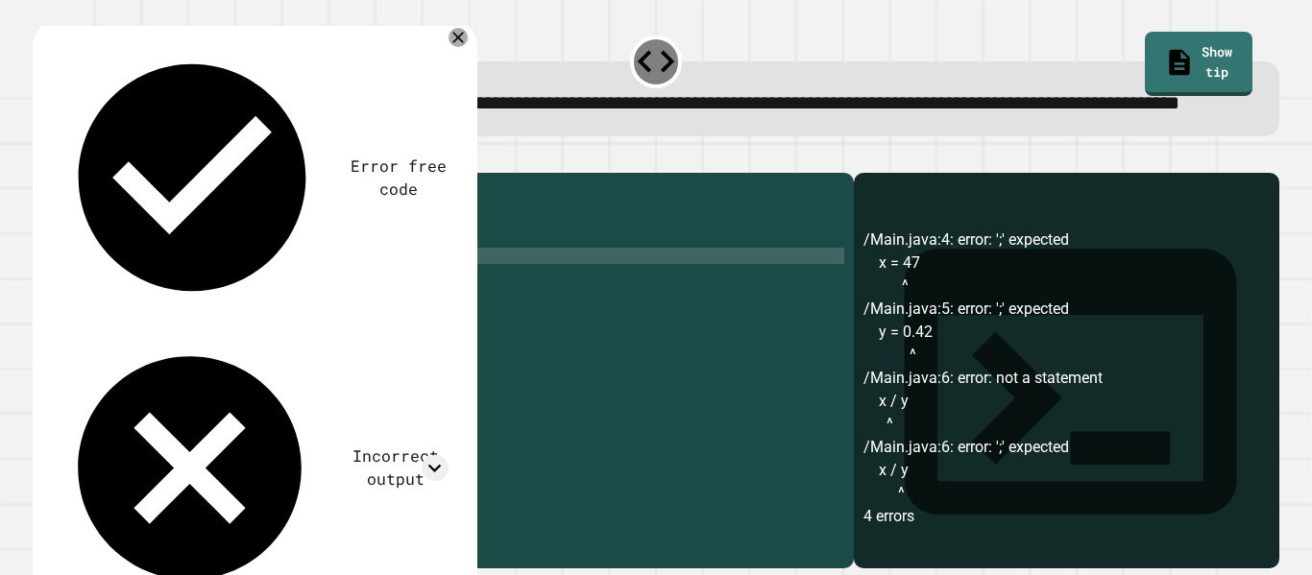
click at [112, 313] on div "public class Main { public static void main ( String args [ ]) { int x = 47 y =…" at bounding box center [462, 345] width 765 height 327
click at [42, 158] on icon "button" at bounding box center [42, 158] width 0 height 0
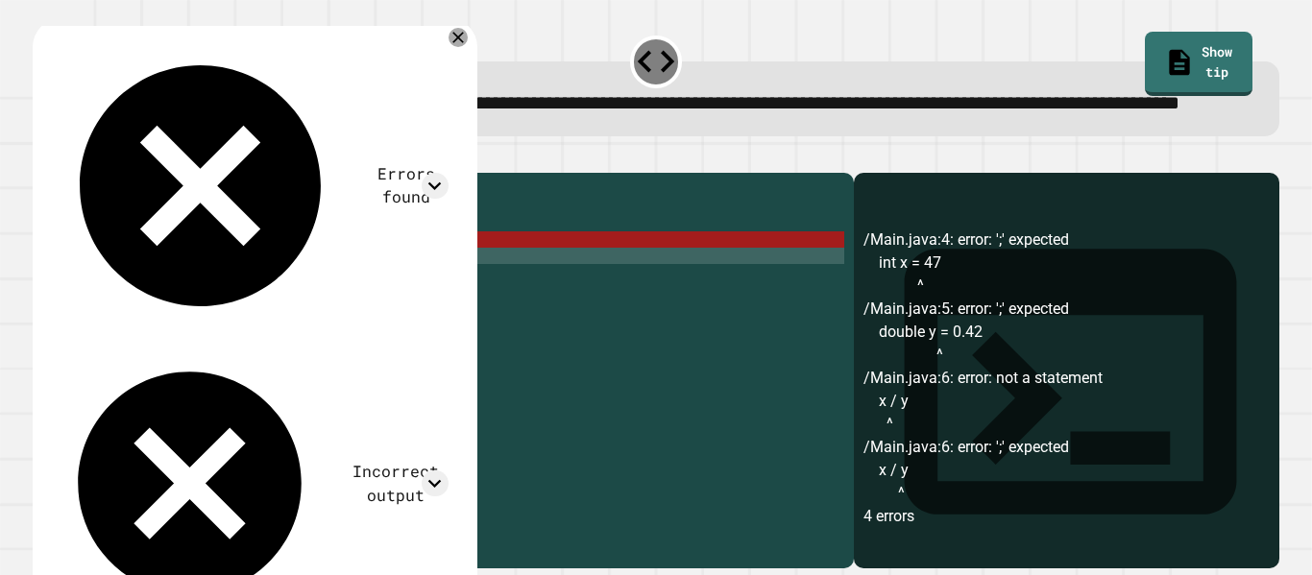
scroll to position [17, 0]
click at [282, 334] on div "public class Main { public static void main ( String args [ ]) { int x = 47 dou…" at bounding box center [462, 345] width 765 height 327
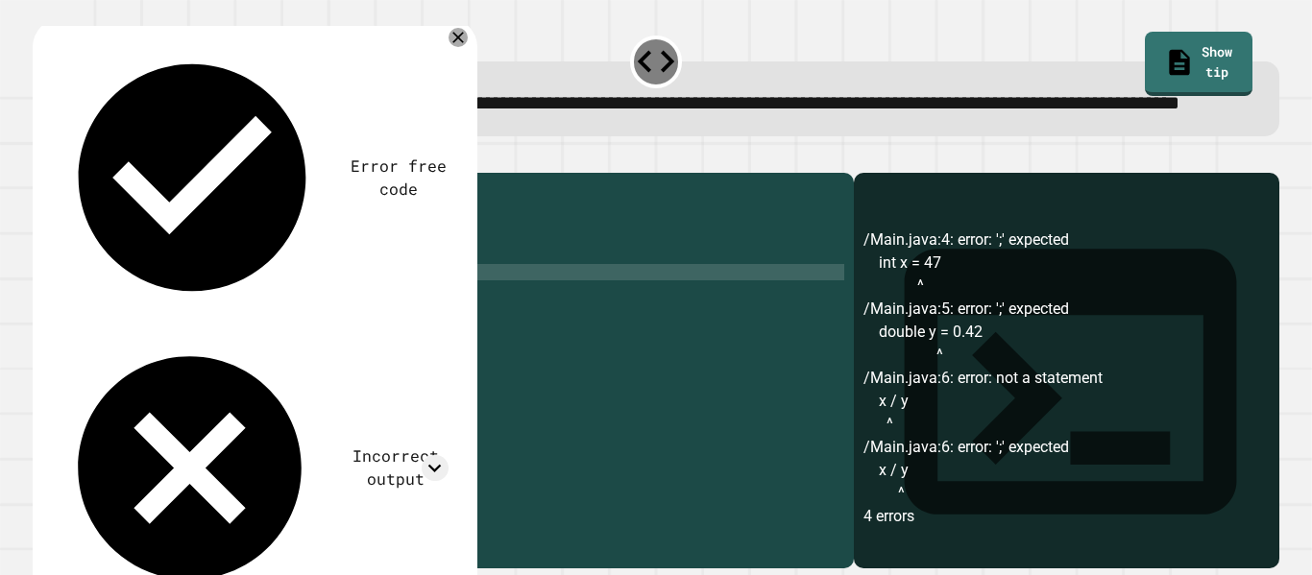
scroll to position [0, 10]
click at [272, 328] on div "public class Main { public static void main ( String args [ ]) { int x = 47 dou…" at bounding box center [462, 345] width 765 height 327
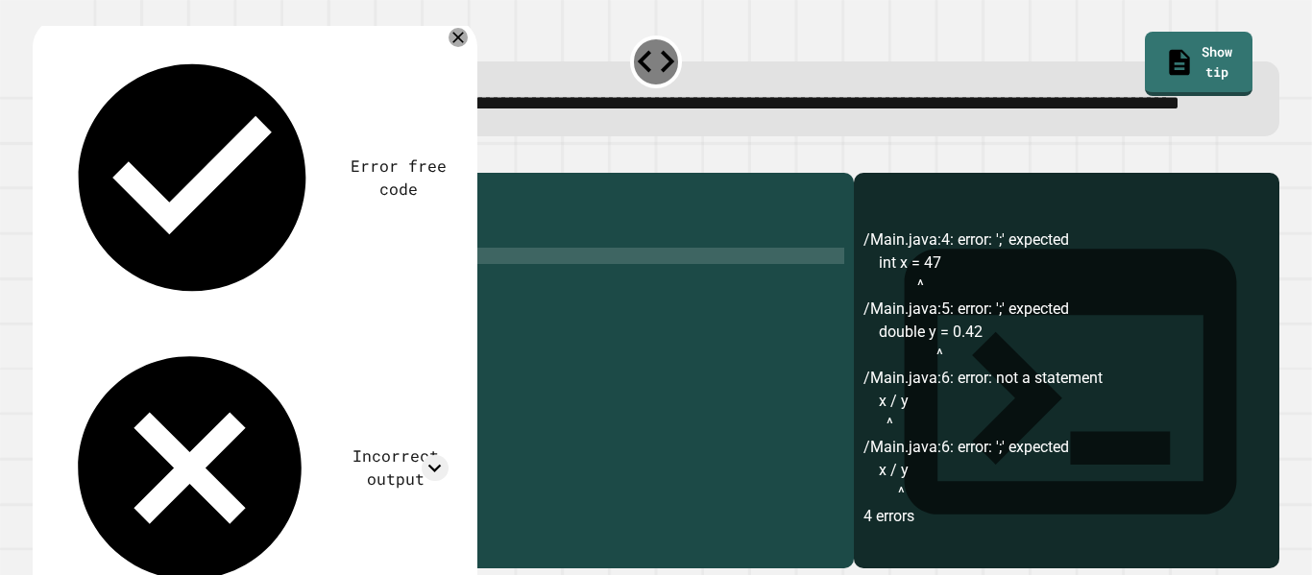
click at [259, 316] on div "public class Main { public static void main ( String args [ ]) { int x = 47 dou…" at bounding box center [462, 345] width 765 height 327
click at [211, 301] on div "public class Main { public static void main ( String args [ ]) { int x = 47 dou…" at bounding box center [462, 345] width 765 height 327
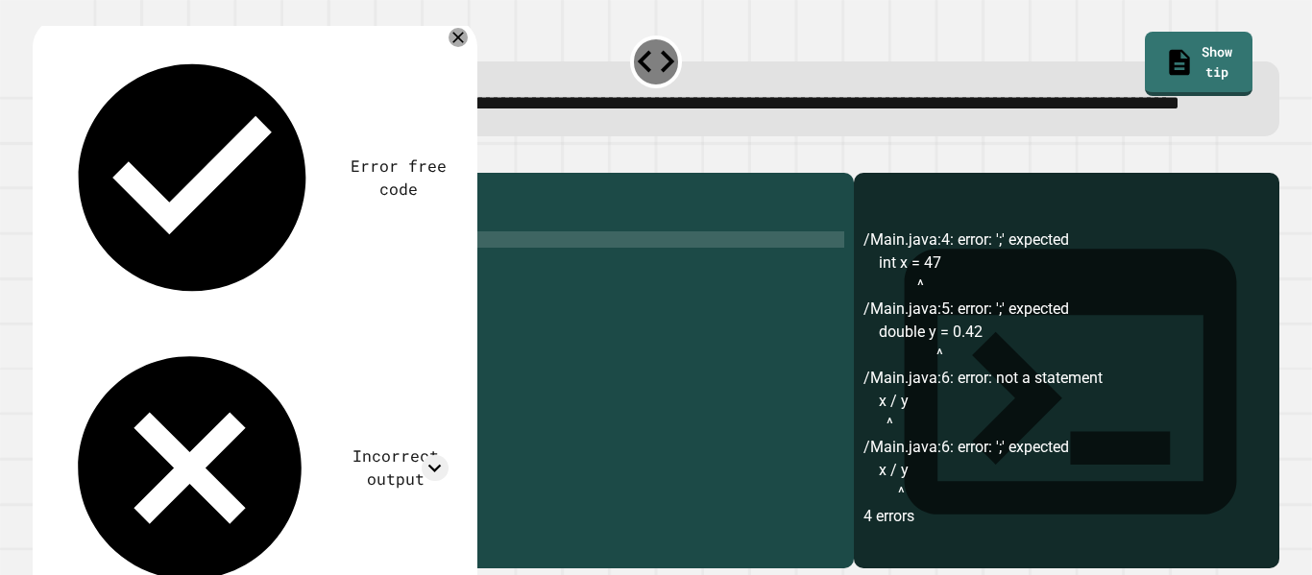
scroll to position [0, 0]
click at [734, 43] on div "**********" at bounding box center [655, 84] width 1259 height 117
click at [725, 40] on div "**********" at bounding box center [655, 84] width 1259 height 117
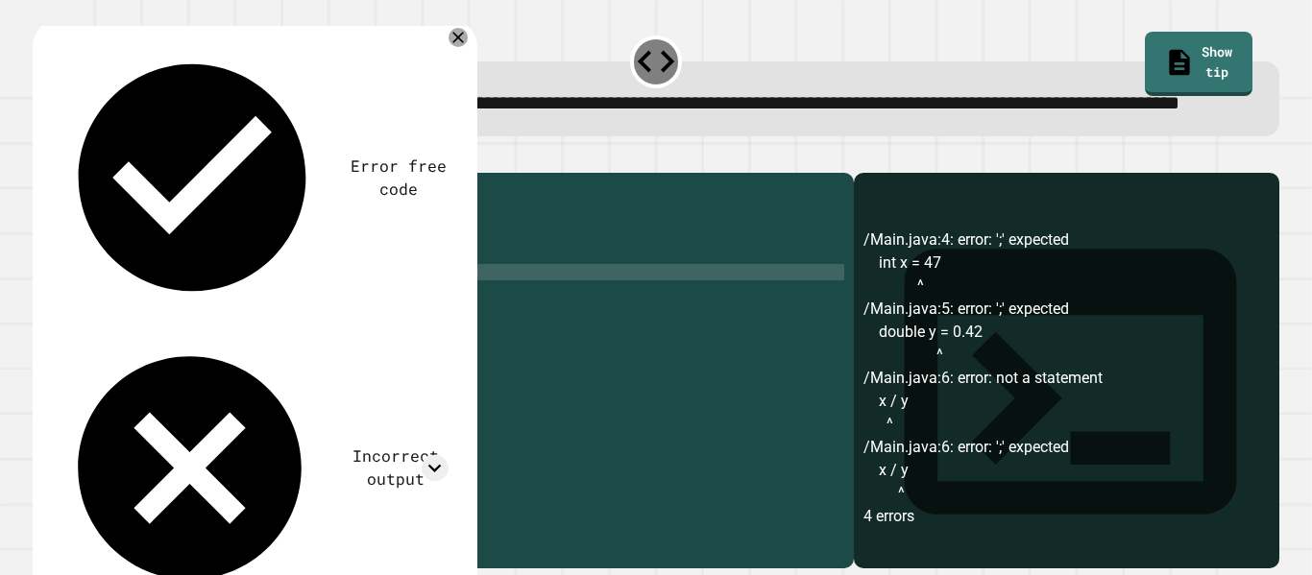
scroll to position [0, 10]
drag, startPoint x: 184, startPoint y: 335, endPoint x: 112, endPoint y: 331, distance: 72.1
click at [112, 331] on div "public class Main { public static void main ( String args [ ]) { int x = 47 ; d…" at bounding box center [462, 345] width 765 height 327
type textarea "*******"
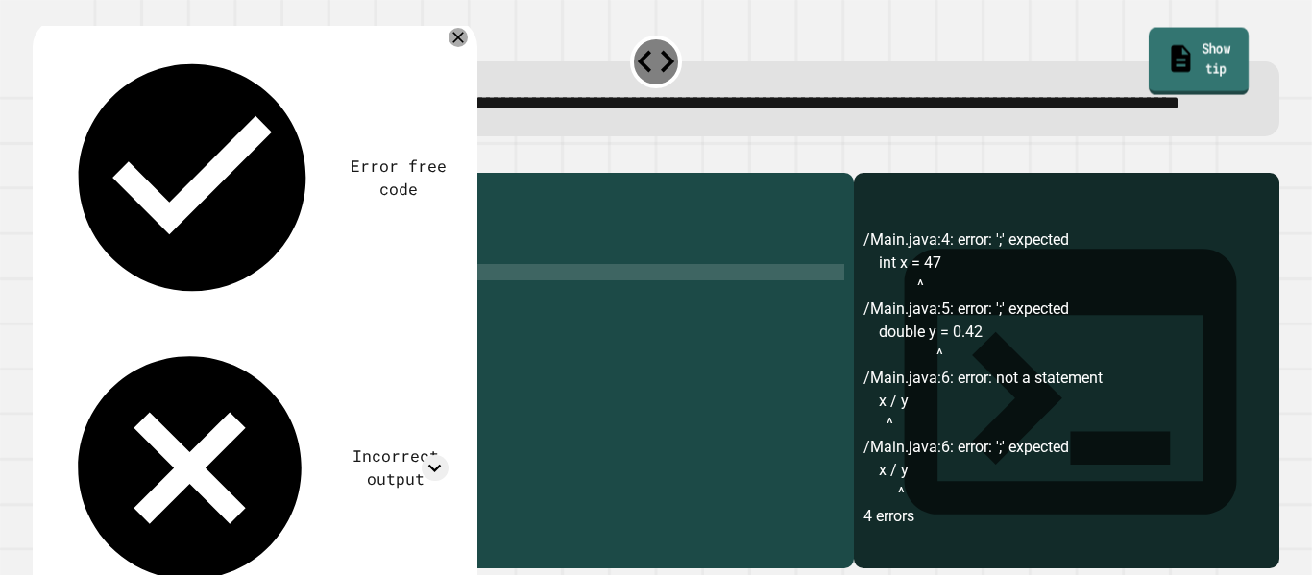
click at [1179, 57] on link "Show tip" at bounding box center [1199, 61] width 100 height 67
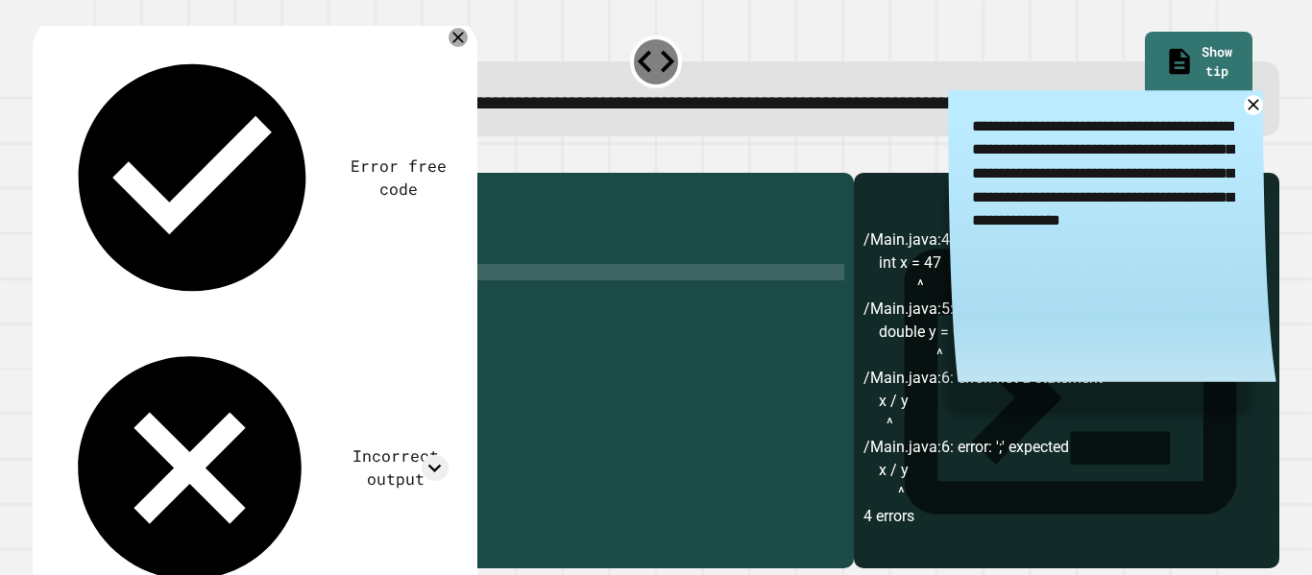
click at [1252, 114] on icon at bounding box center [1253, 104] width 19 height 19
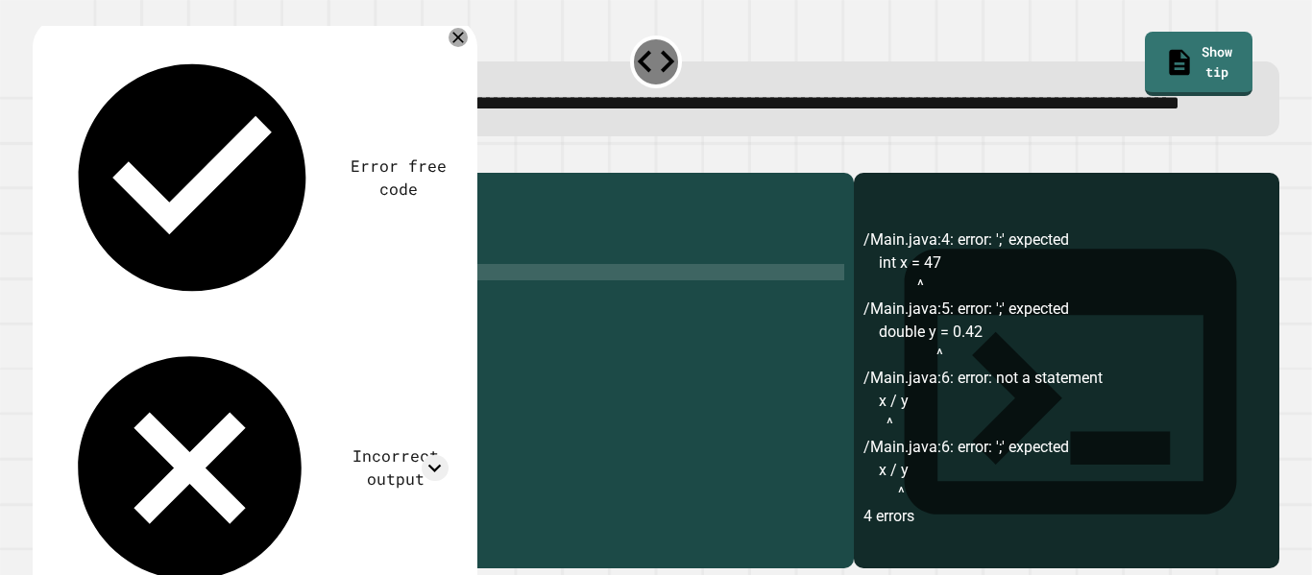
click at [475, 323] on div "public class Main { public static void main ( String args [ ]) { int x = 47 ; d…" at bounding box center [462, 345] width 765 height 327
click at [229, 318] on div "public class Main { public static void main ( String args [ ]) { int x = 47 ; d…" at bounding box center [462, 345] width 765 height 327
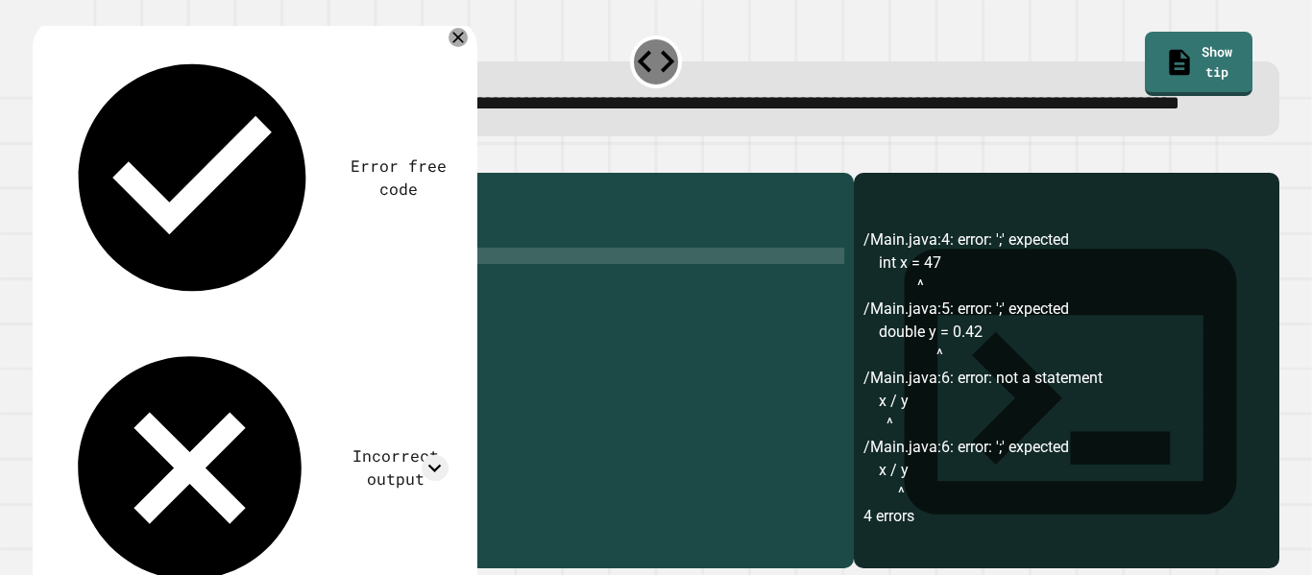
click at [154, 332] on div "public class Main { public static void main ( String args [ ]) { int x = 47 ; d…" at bounding box center [462, 345] width 765 height 327
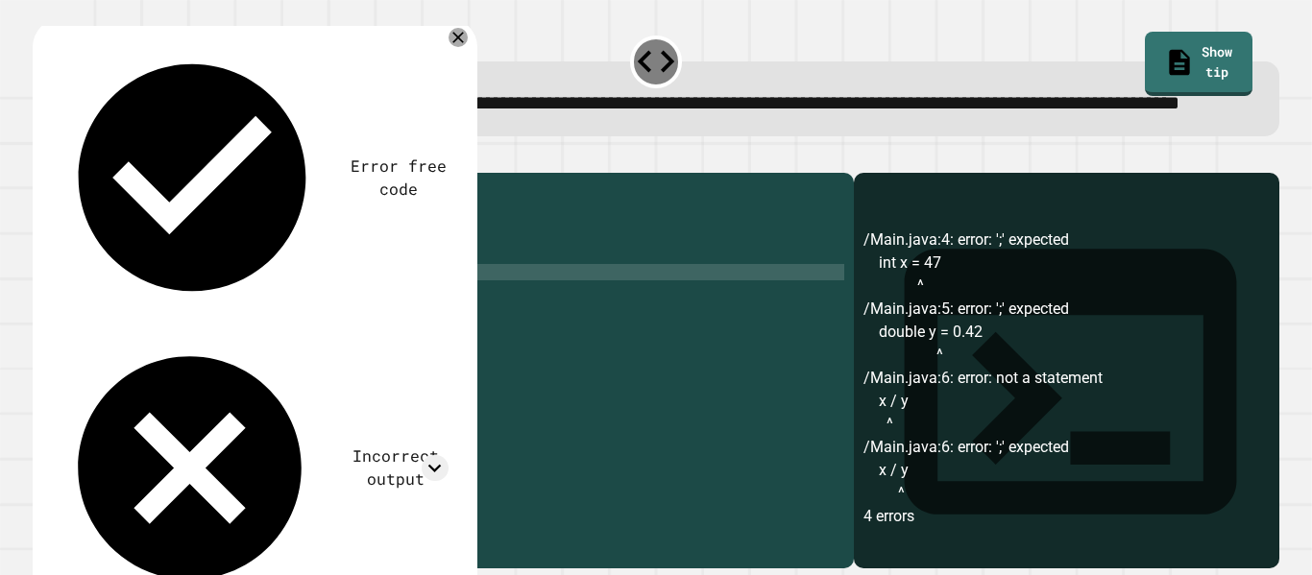
scroll to position [0, 10]
click at [115, 330] on div "public class Main { public static void main ( String args [ ]) { int x = 47 ; d…" at bounding box center [462, 345] width 765 height 327
click at [274, 336] on div "public class Main { public static void main ( String args [ ]) { int x = 47 ; d…" at bounding box center [462, 345] width 765 height 327
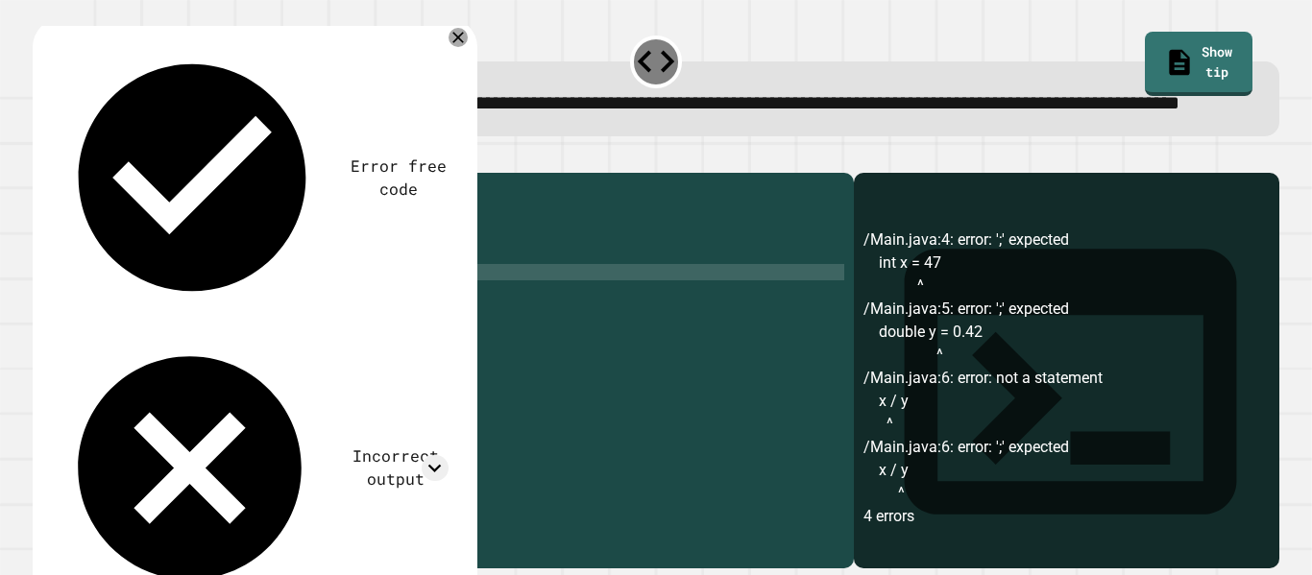
click at [71, 173] on div at bounding box center [656, 161] width 1247 height 23
click at [42, 158] on icon "button" at bounding box center [42, 158] width 0 height 0
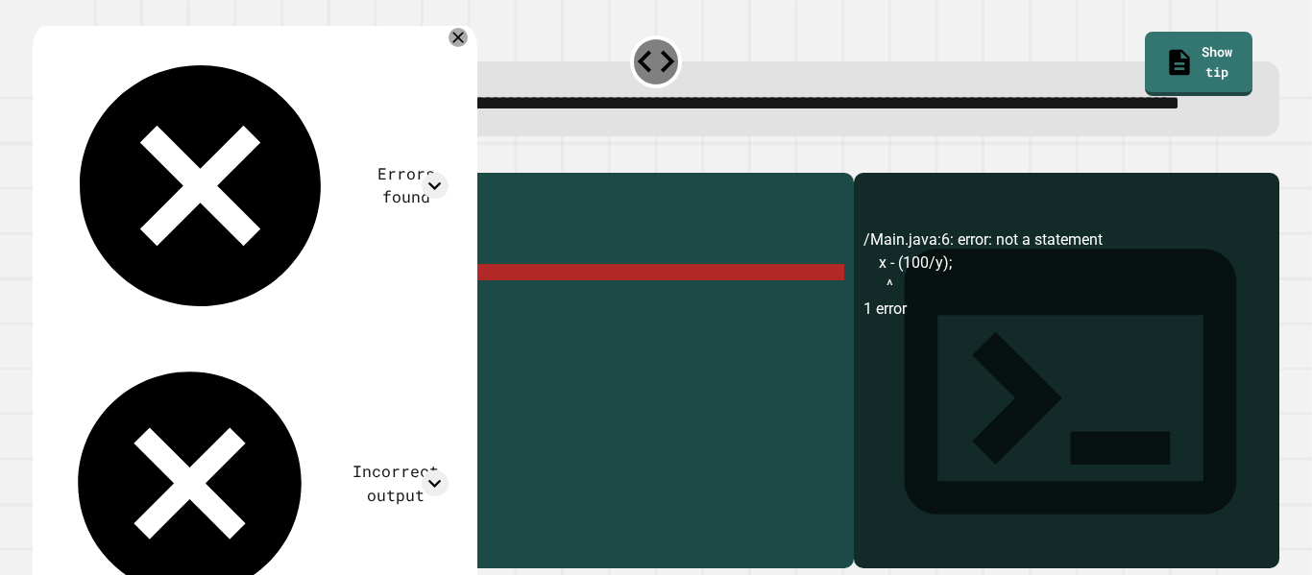
click at [245, 323] on div "public class Main { public static void main ( String args [ ]) { int x = 47 ; d…" at bounding box center [462, 345] width 765 height 327
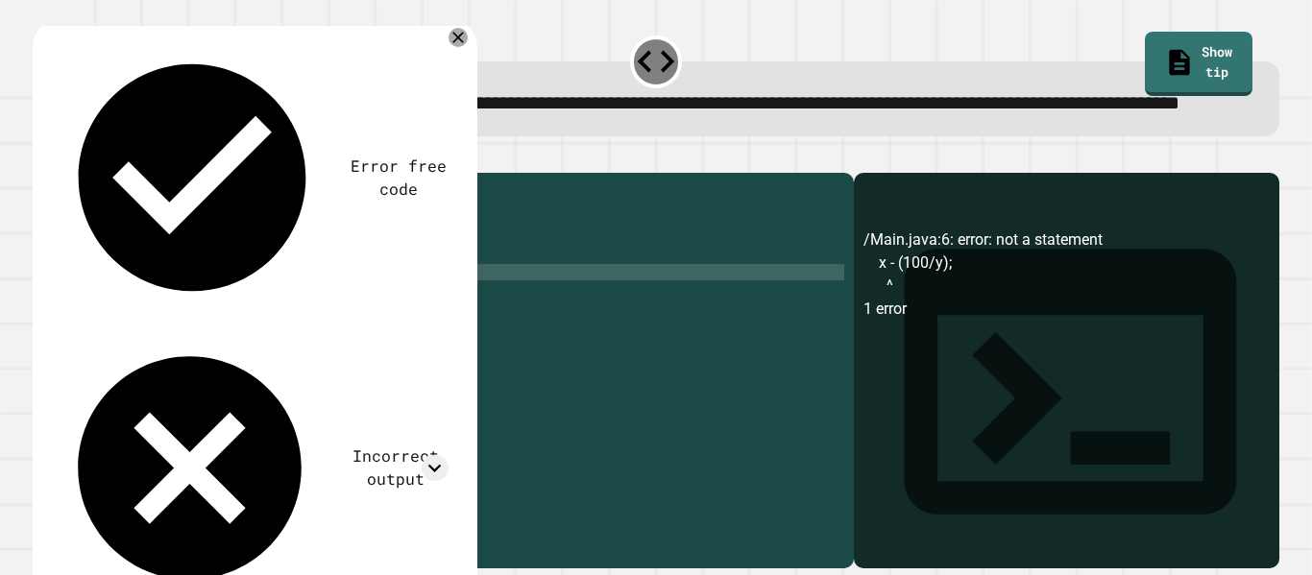
scroll to position [0, 13]
click at [42, 158] on icon "button" at bounding box center [42, 158] width 0 height 0
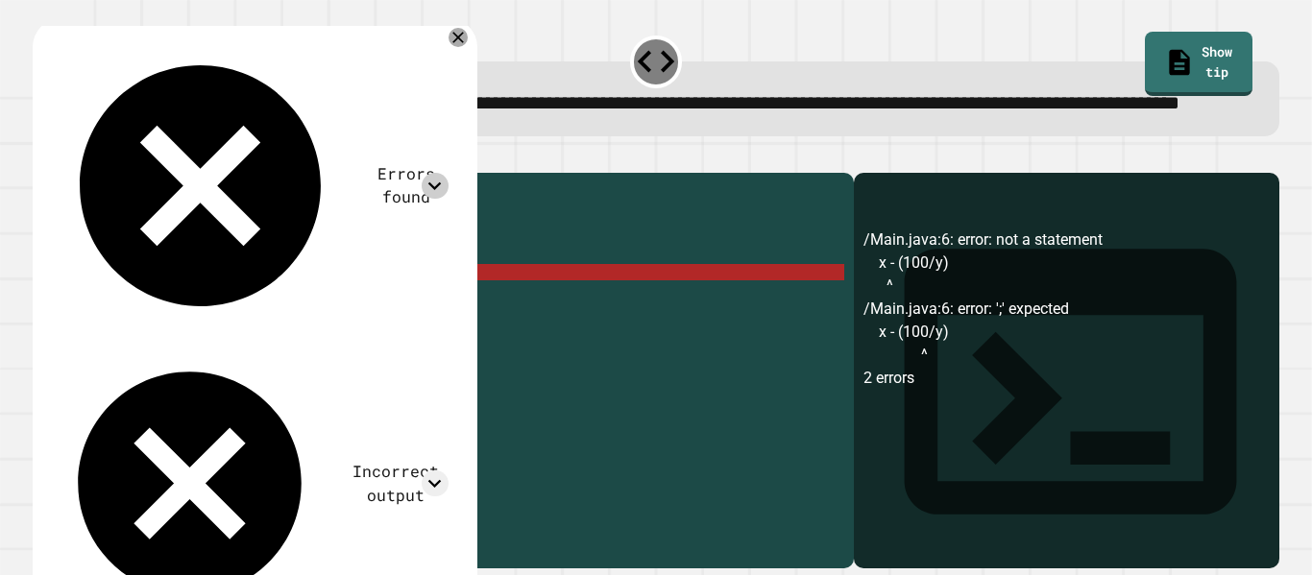
click at [440, 173] on icon at bounding box center [435, 186] width 26 height 26
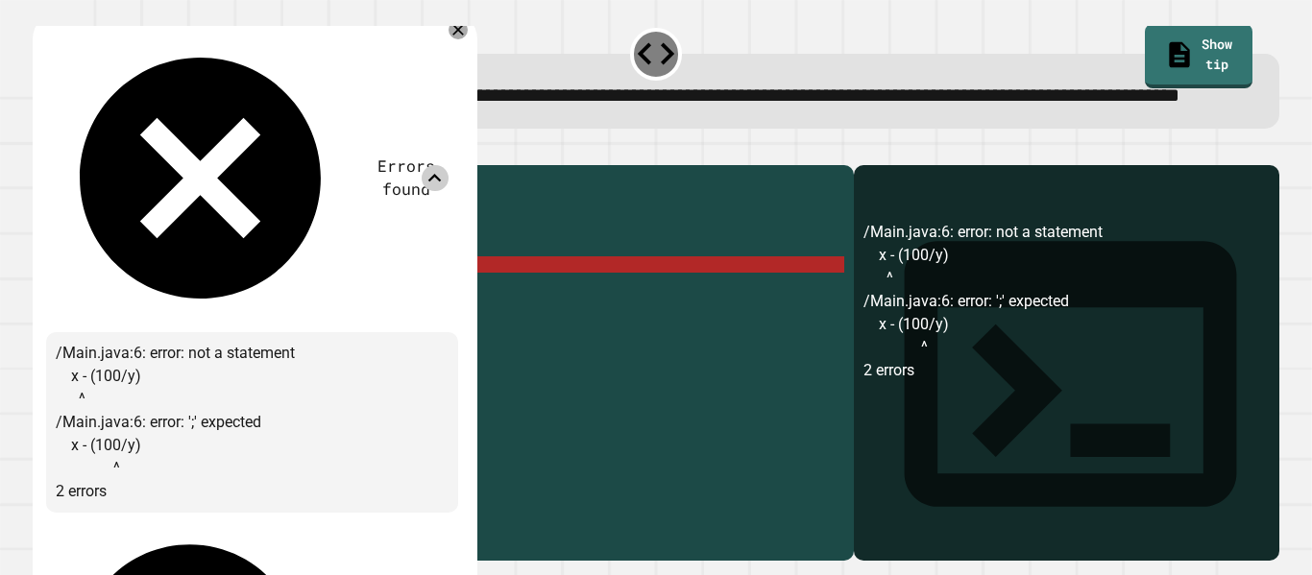
click at [463, 36] on icon at bounding box center [458, 31] width 12 height 12
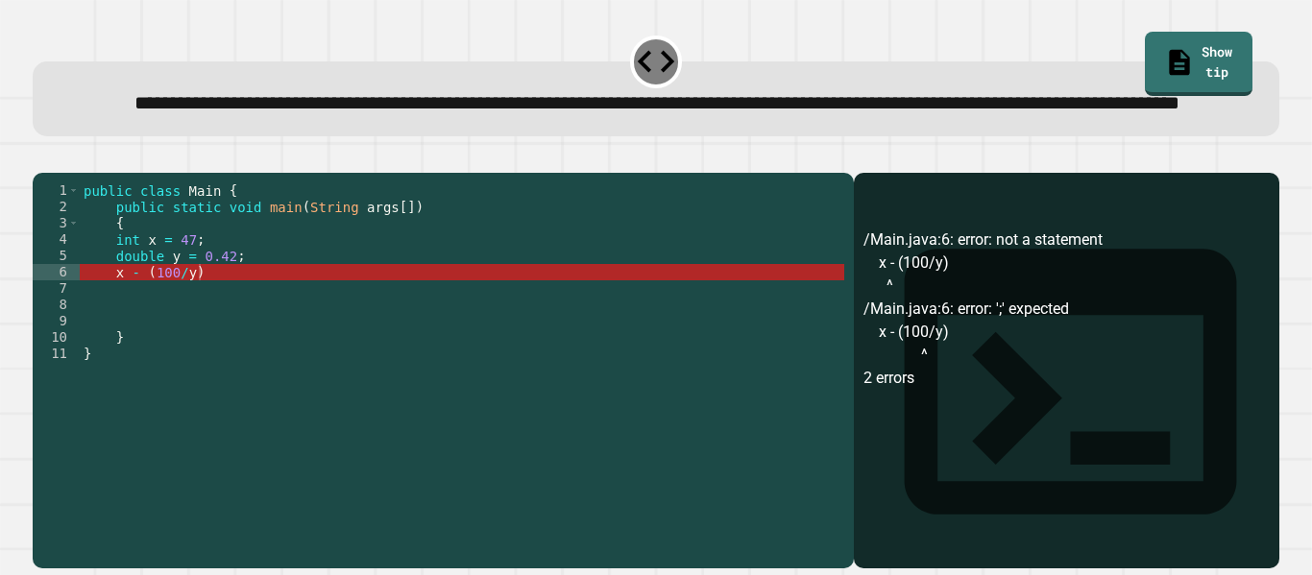
scroll to position [0, 0]
drag, startPoint x: 217, startPoint y: 330, endPoint x: 138, endPoint y: 331, distance: 78.8
click at [138, 331] on div "public class Main { public static void main ( String args [ ]) { int x = 47 ; d…" at bounding box center [462, 345] width 765 height 327
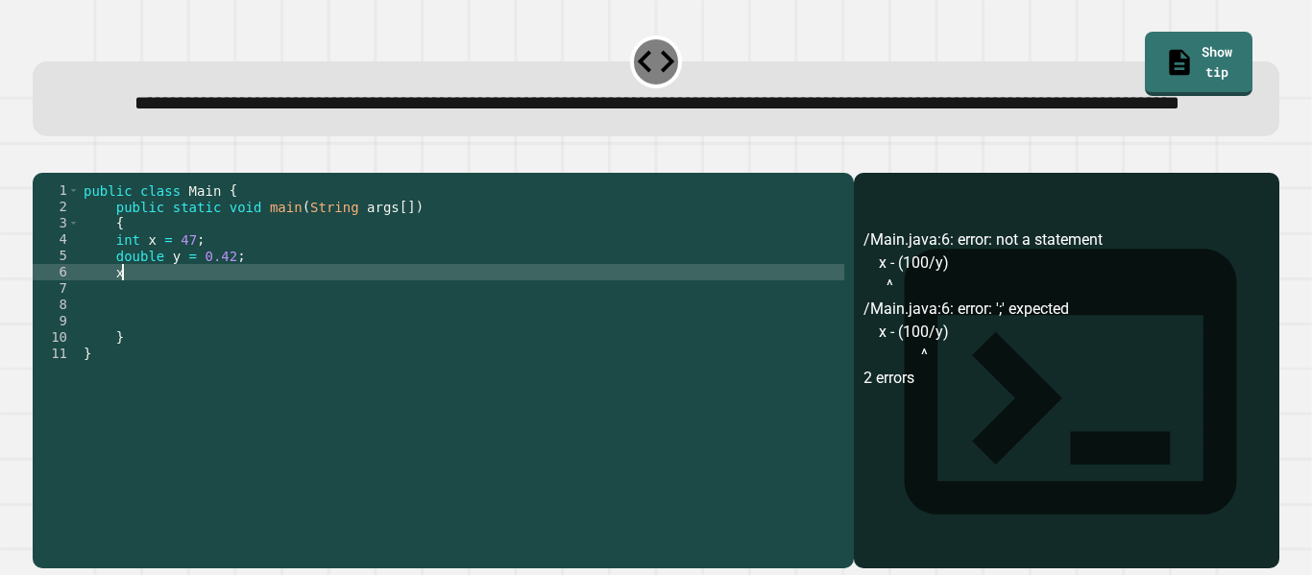
type textarea "*"
type textarea "**********"
click at [42, 158] on icon "button" at bounding box center [42, 158] width 0 height 0
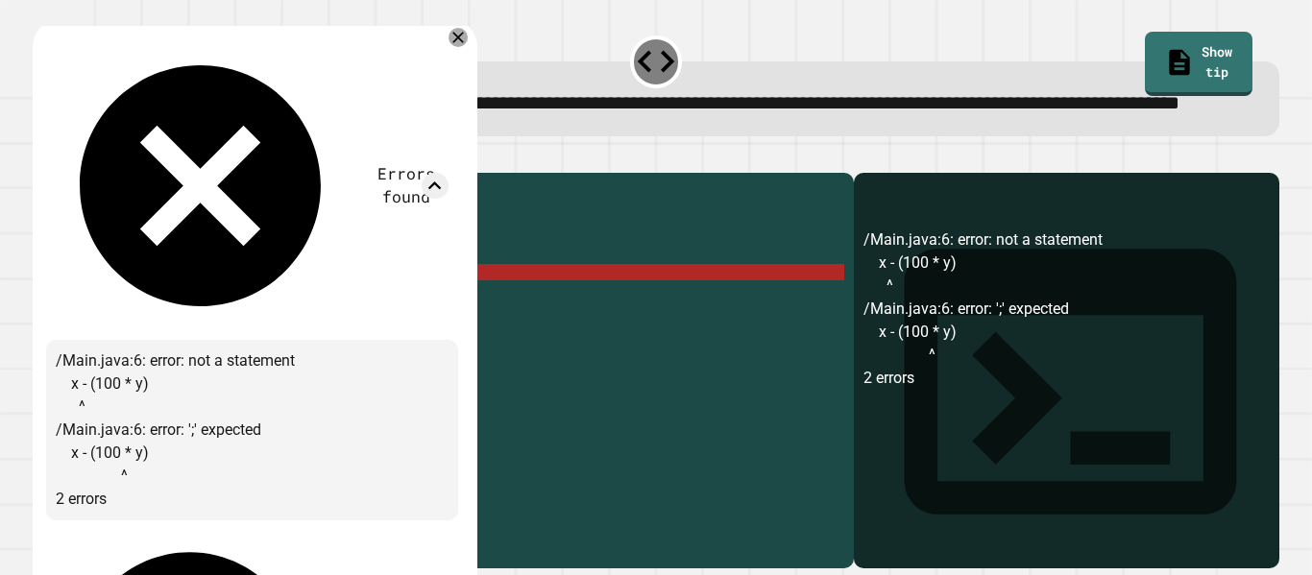
click at [579, 323] on div "public class Main { public static void main ( String args [ ]) { int x = 47 ; d…" at bounding box center [462, 345] width 765 height 327
click at [459, 49] on div at bounding box center [458, 37] width 23 height 23
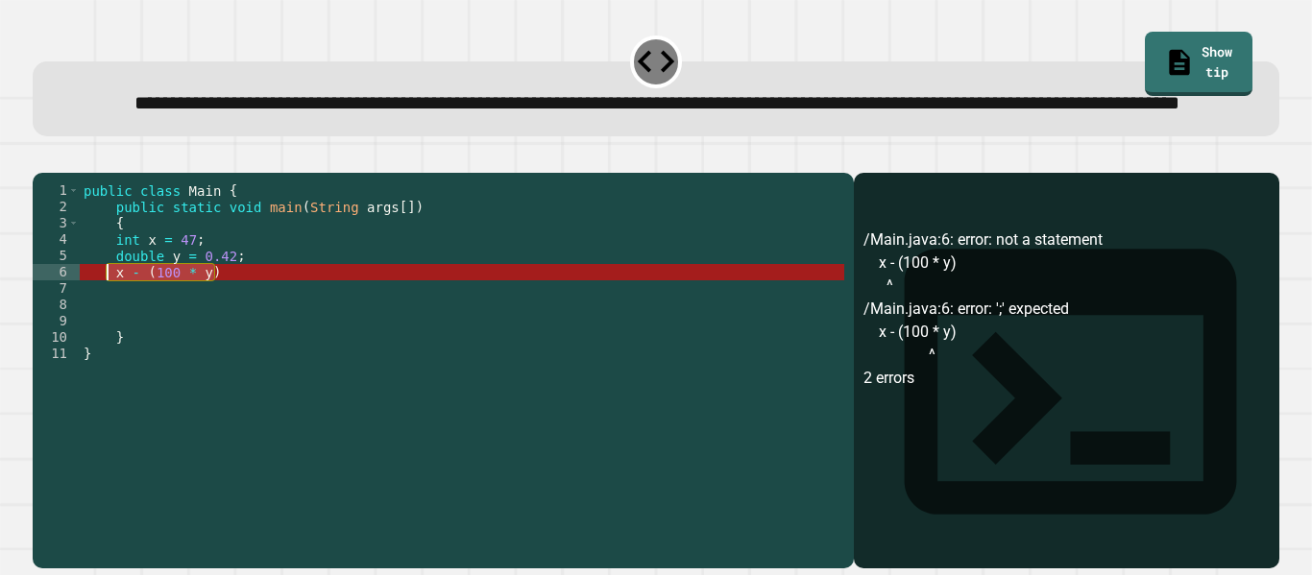
drag, startPoint x: 224, startPoint y: 334, endPoint x: 110, endPoint y: 330, distance: 113.4
click at [110, 330] on div "public class Main { public static void main ( String args [ ]) { int x = 47 ; d…" at bounding box center [462, 345] width 765 height 327
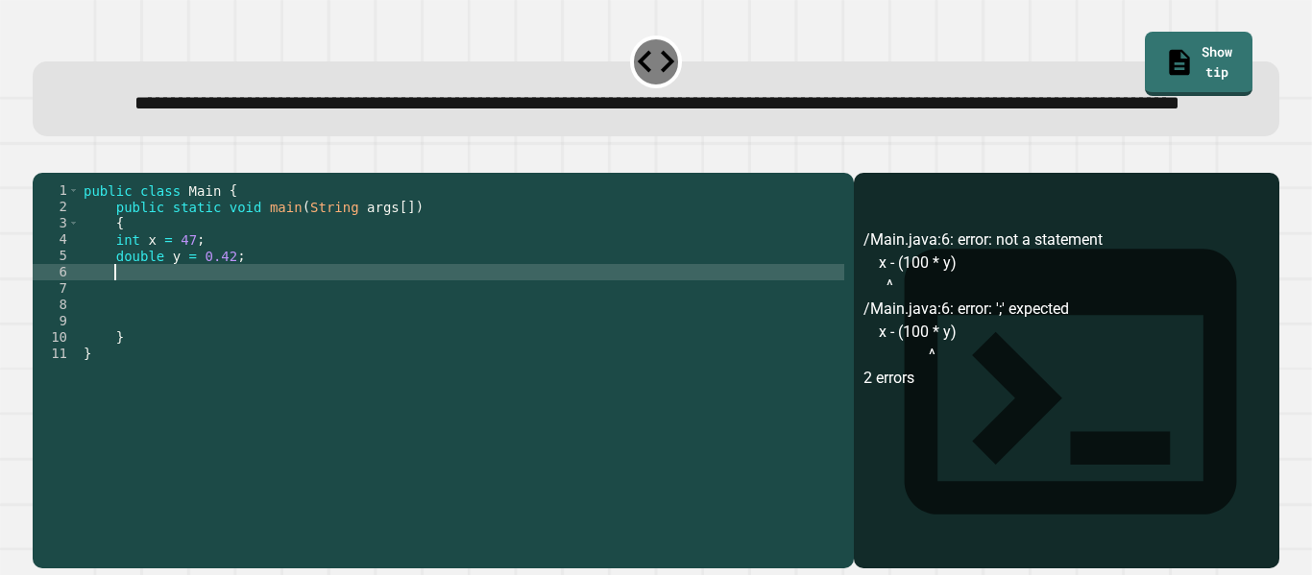
scroll to position [0, 3]
type textarea "*"
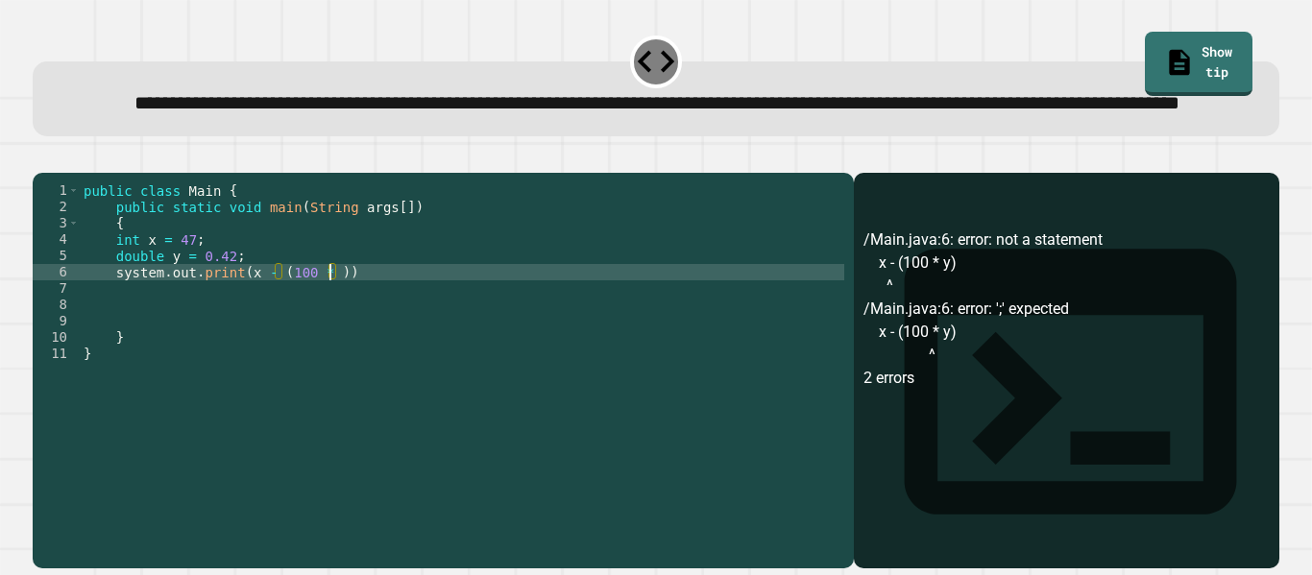
scroll to position [0, 32]
click at [42, 158] on icon "button" at bounding box center [42, 158] width 0 height 0
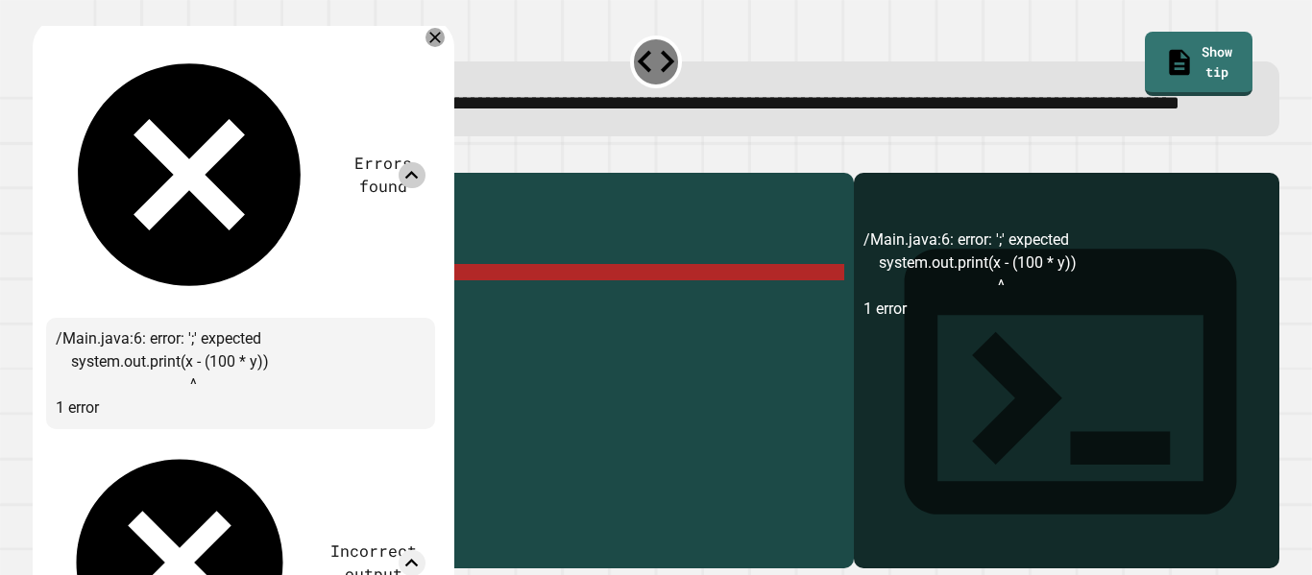
click at [425, 162] on icon at bounding box center [412, 175] width 26 height 26
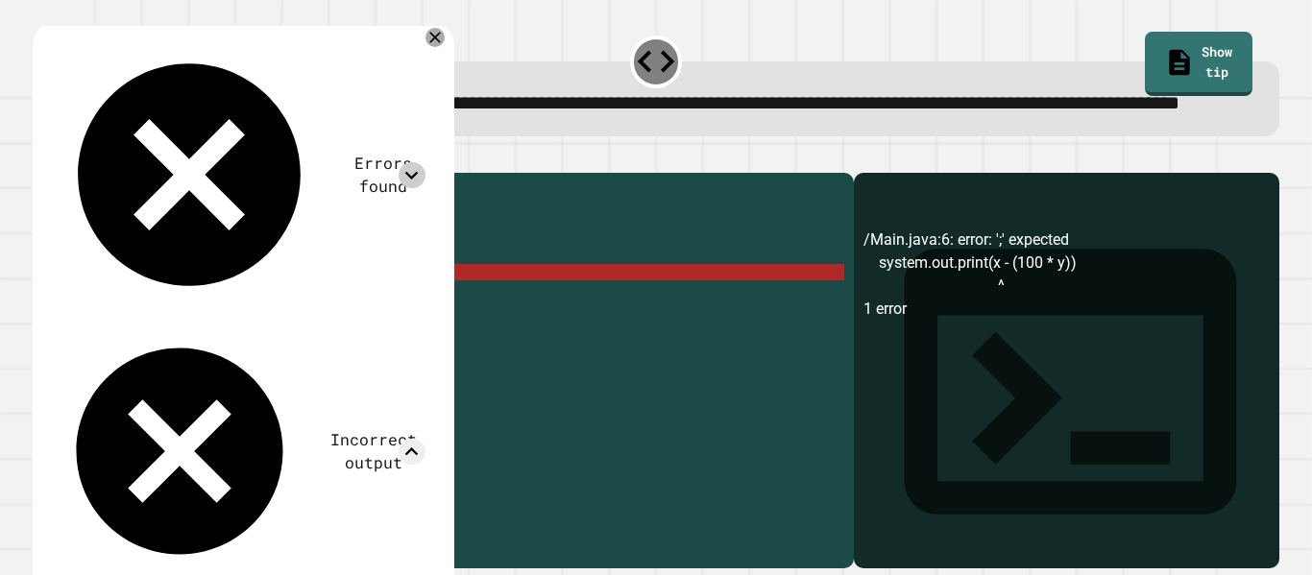
click at [523, 357] on div "public class Main { public static void main ( String args [ ]) { int x = 47 ; d…" at bounding box center [462, 345] width 765 height 327
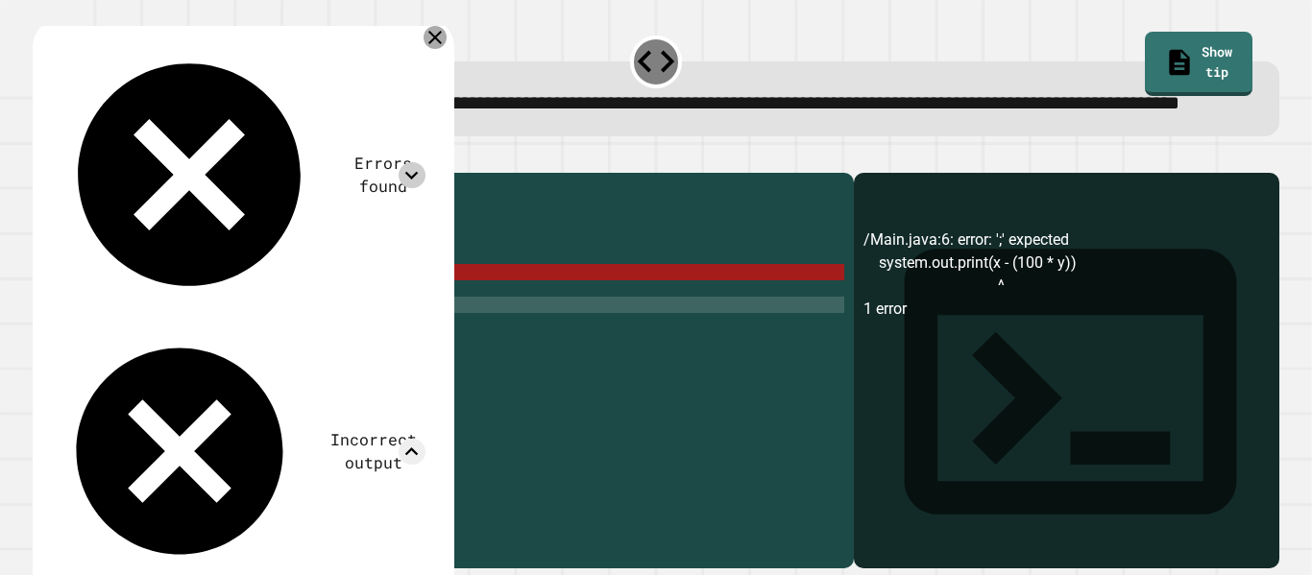
click at [438, 49] on icon at bounding box center [435, 37] width 23 height 23
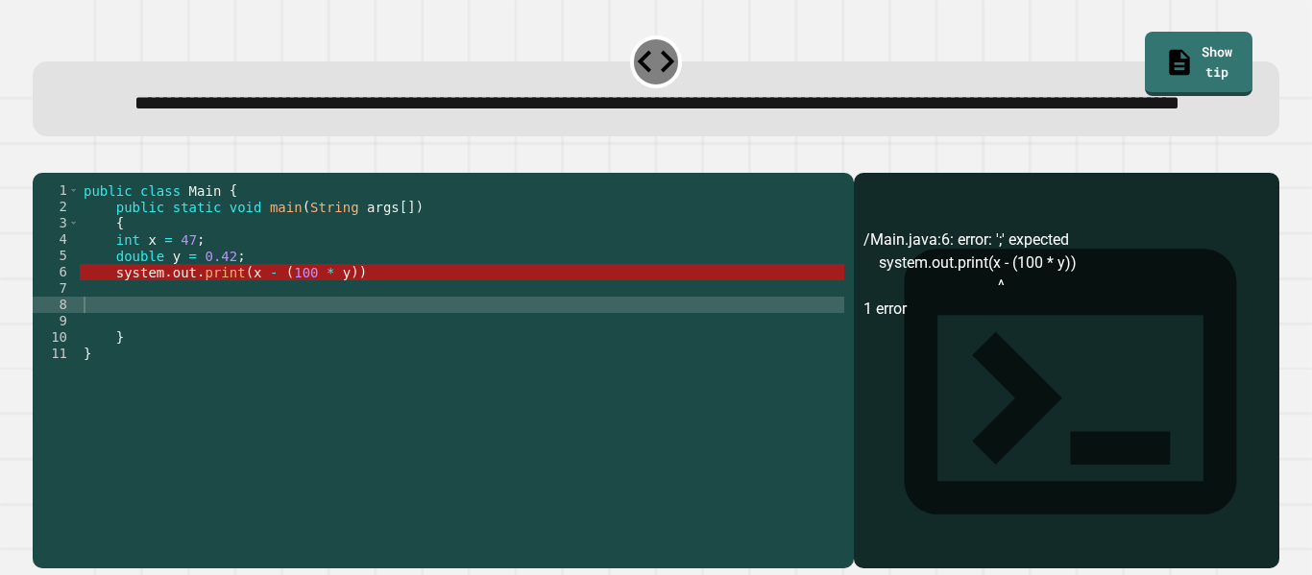
click at [416, 330] on div "public class Main { public static void main ( String args [ ]) { int x = 47 ; d…" at bounding box center [462, 345] width 765 height 327
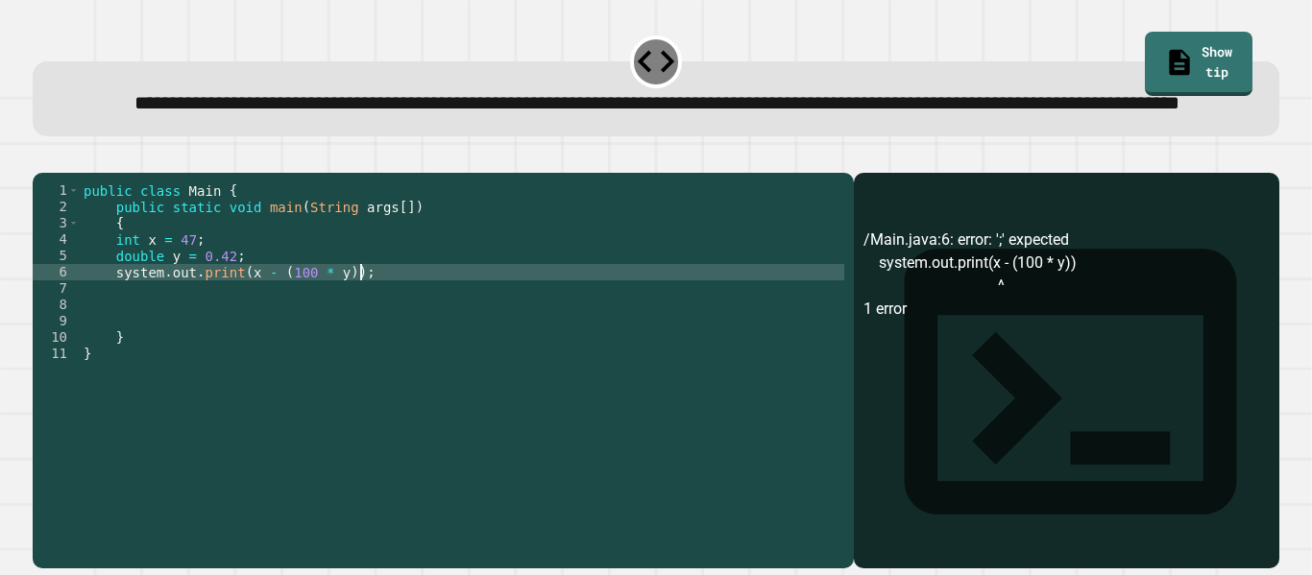
scroll to position [0, 34]
click at [42, 158] on icon "button" at bounding box center [42, 158] width 0 height 0
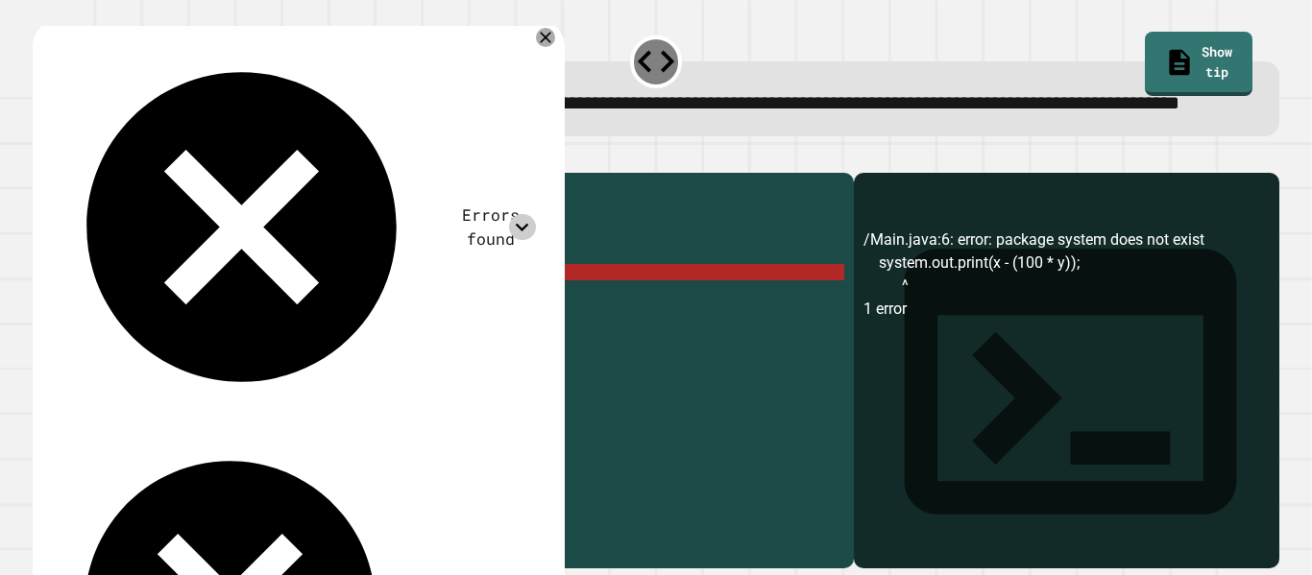
click at [532, 214] on icon at bounding box center [522, 227] width 26 height 26
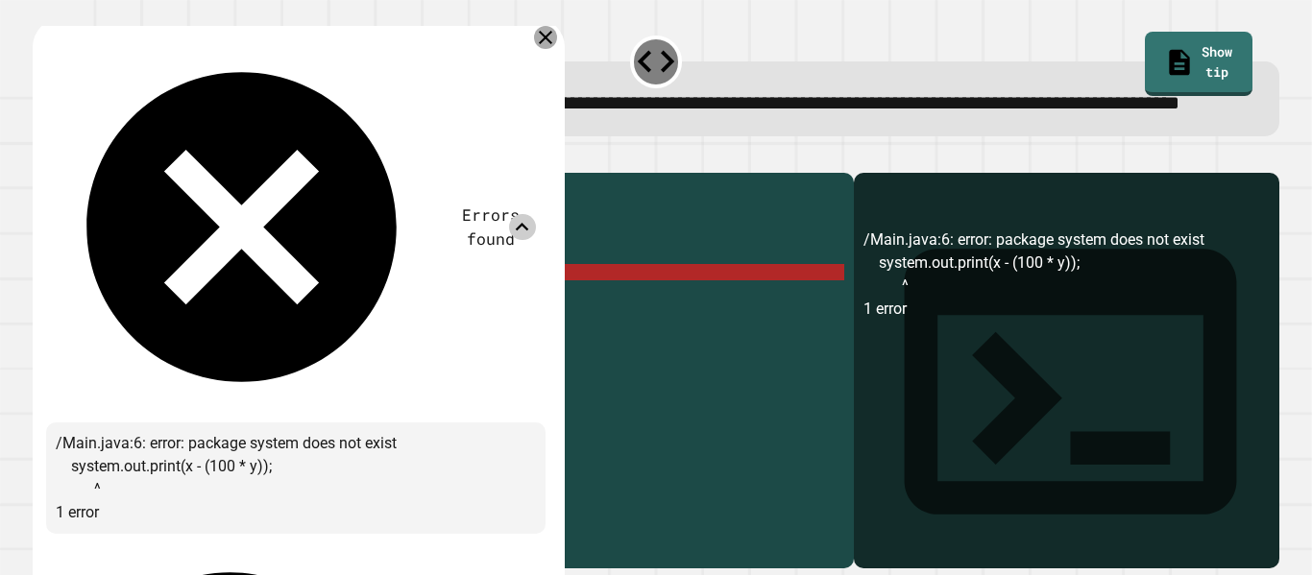
click at [550, 44] on icon at bounding box center [545, 37] width 13 height 13
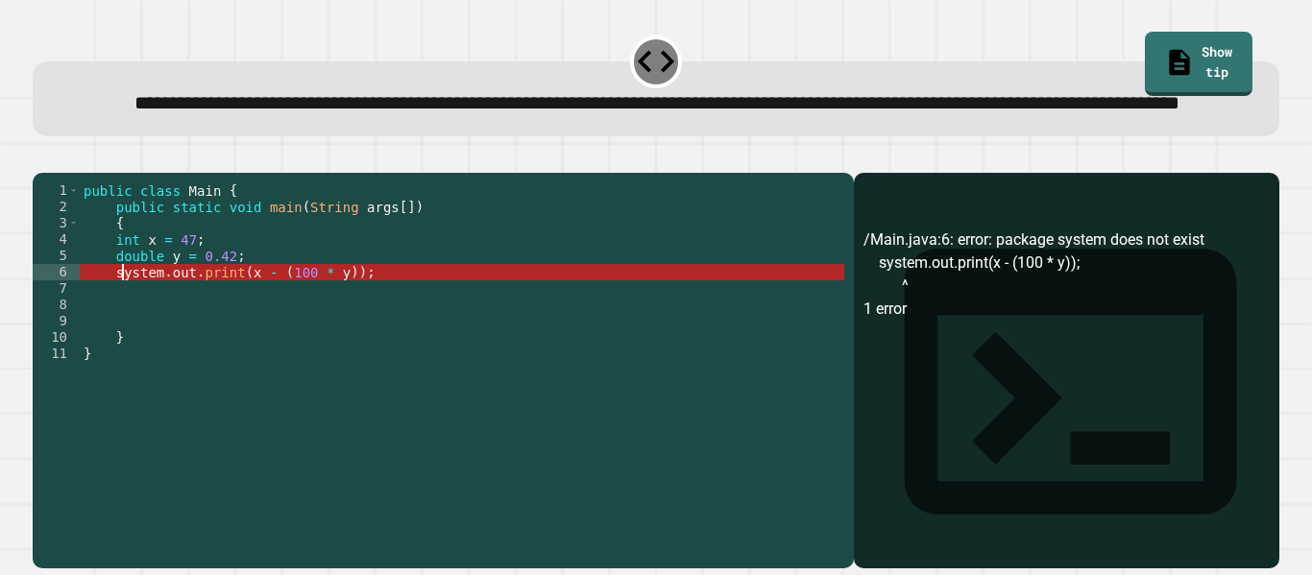
click at [125, 332] on div "public class Main { public static void main ( String args [ ]) { int x = 47 ; d…" at bounding box center [462, 345] width 765 height 327
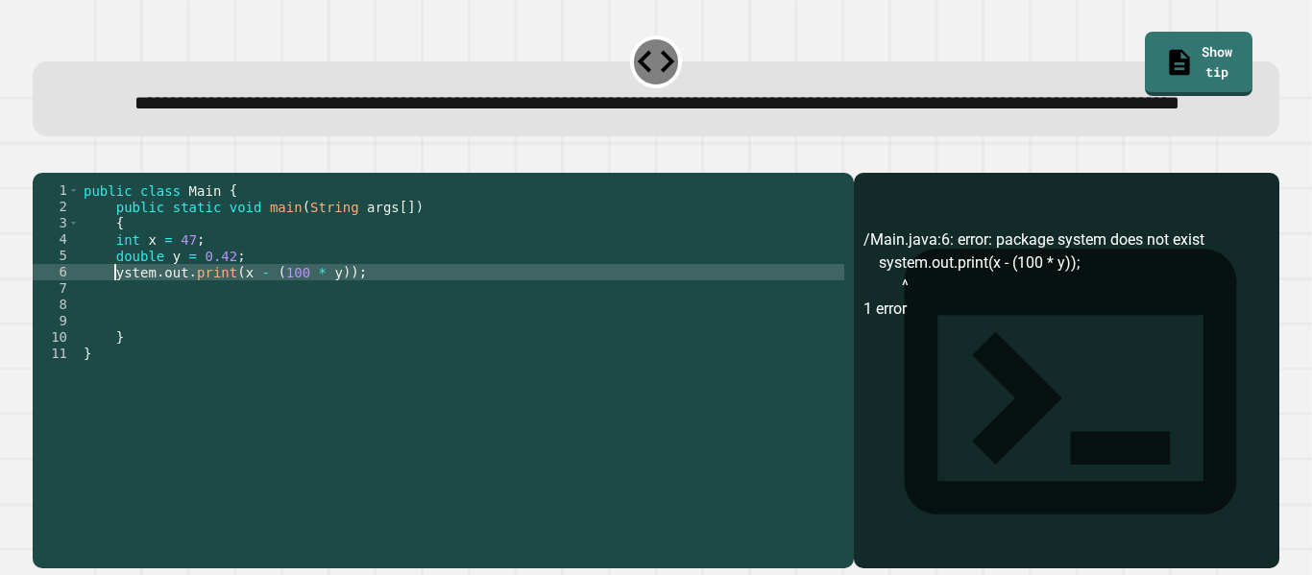
scroll to position [0, 6]
click at [42, 158] on icon "button" at bounding box center [42, 158] width 0 height 0
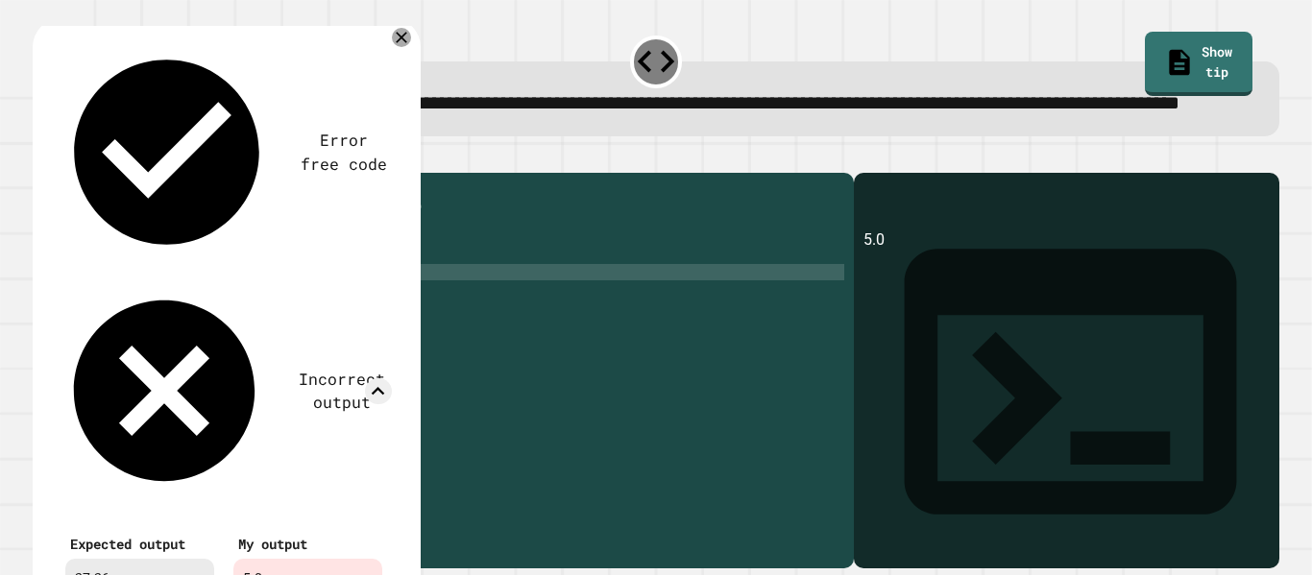
click at [322, 331] on div "public class Main { public static void main ( String args [ ]) { int x = 47 ; d…" at bounding box center [462, 345] width 765 height 327
type textarea "**********"
click at [400, 49] on icon at bounding box center [401, 37] width 23 height 23
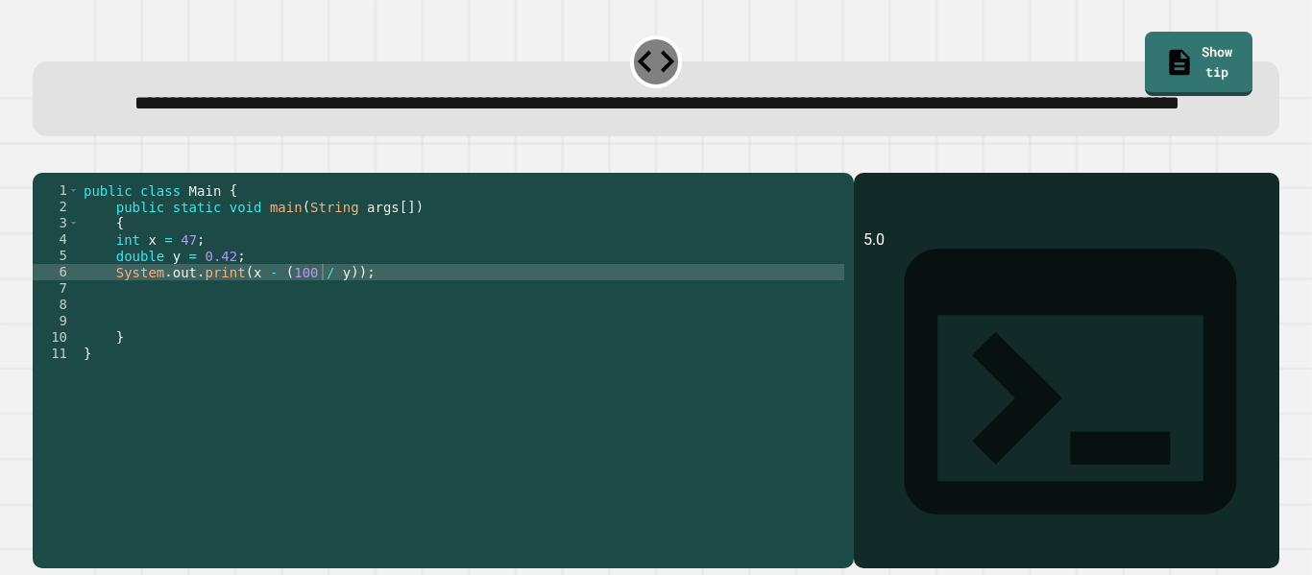
click at [61, 176] on icon "button" at bounding box center [55, 168] width 11 height 13
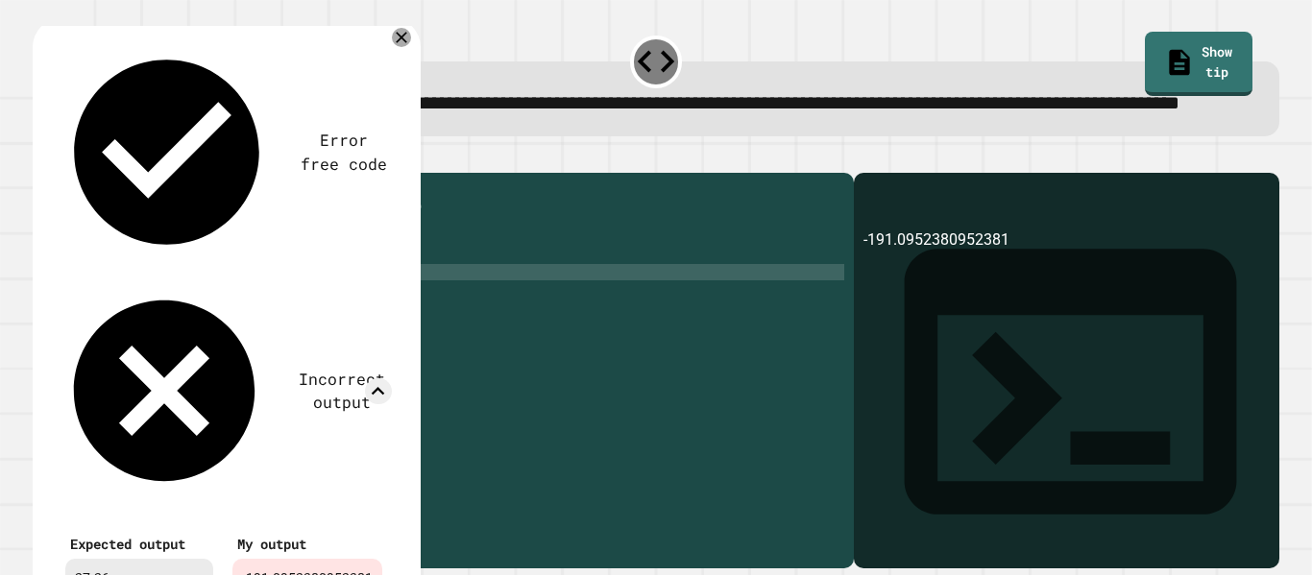
click at [389, 70] on div "Error free code -191.0952380952381 Incorrect output Expected output 27.26 My ou…" at bounding box center [223, 324] width 355 height 585
click at [400, 44] on icon at bounding box center [401, 37] width 13 height 13
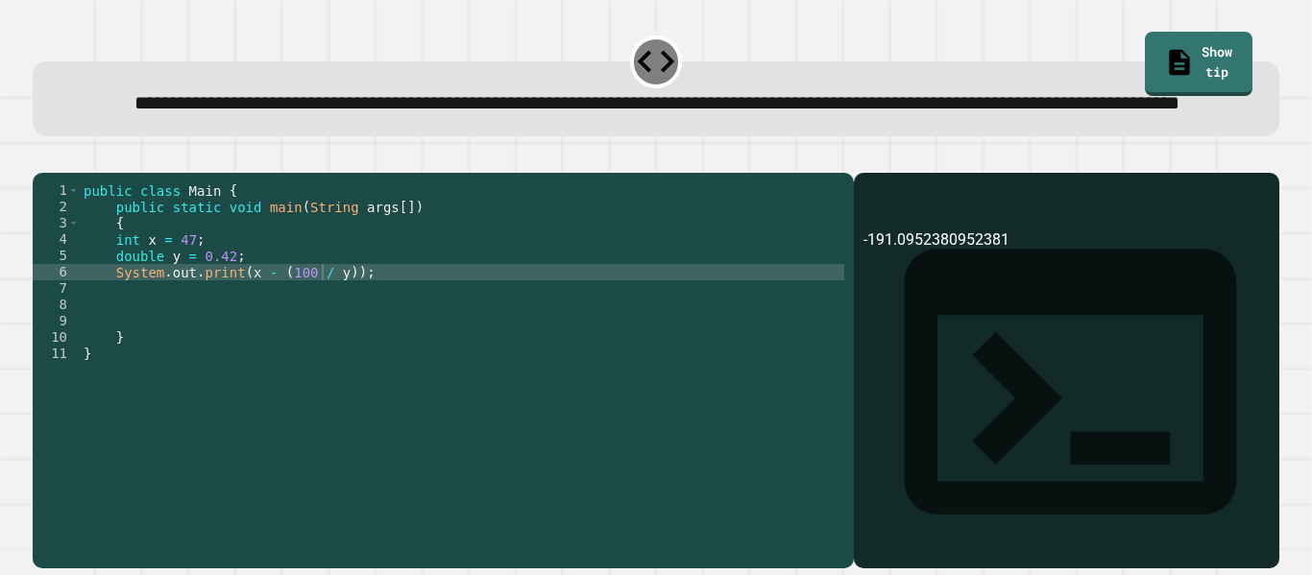
click at [333, 311] on div "public class Main { public static void main ( String args [ ]) { int x = 47 ; d…" at bounding box center [462, 345] width 765 height 327
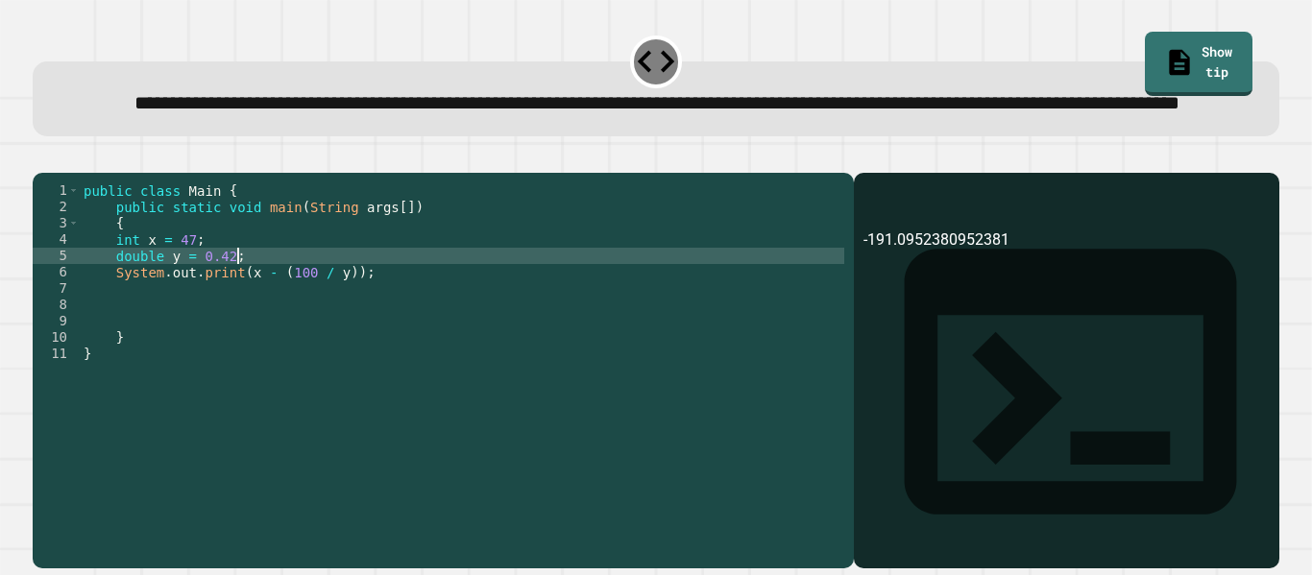
click at [318, 337] on div "public class Main { public static void main ( String args [ ]) { int x = 47 ; d…" at bounding box center [462, 345] width 765 height 327
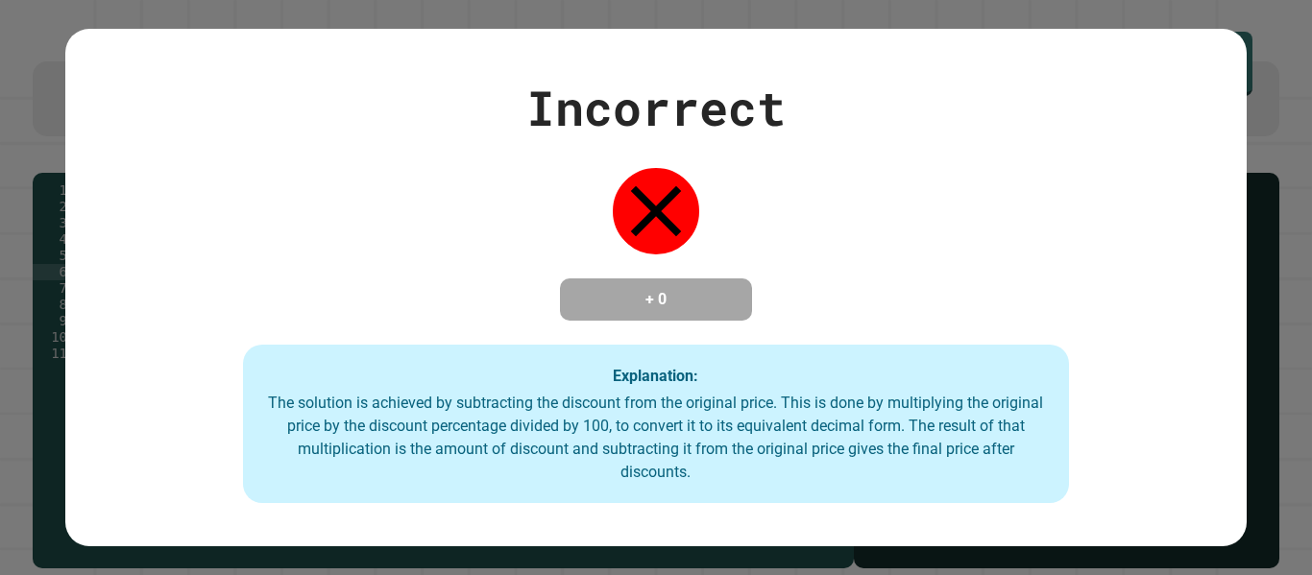
click at [345, 330] on div "Incorrect + 0 Explanation: The solution is achieved by subtracting the discount…" at bounding box center [655, 288] width 1180 height 432
click at [280, 47] on div "Incorrect + 0 Explanation: The solution is achieved by subtracting the discount…" at bounding box center [655, 288] width 1180 height 518
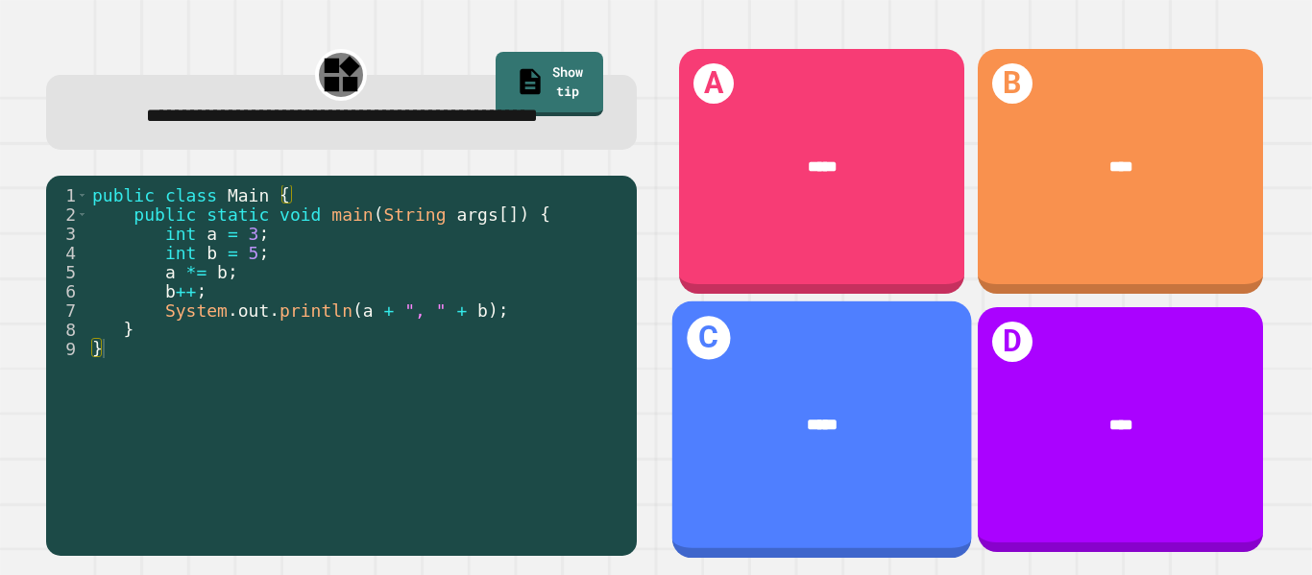
click at [801, 386] on div "*****" at bounding box center [821, 424] width 300 height 89
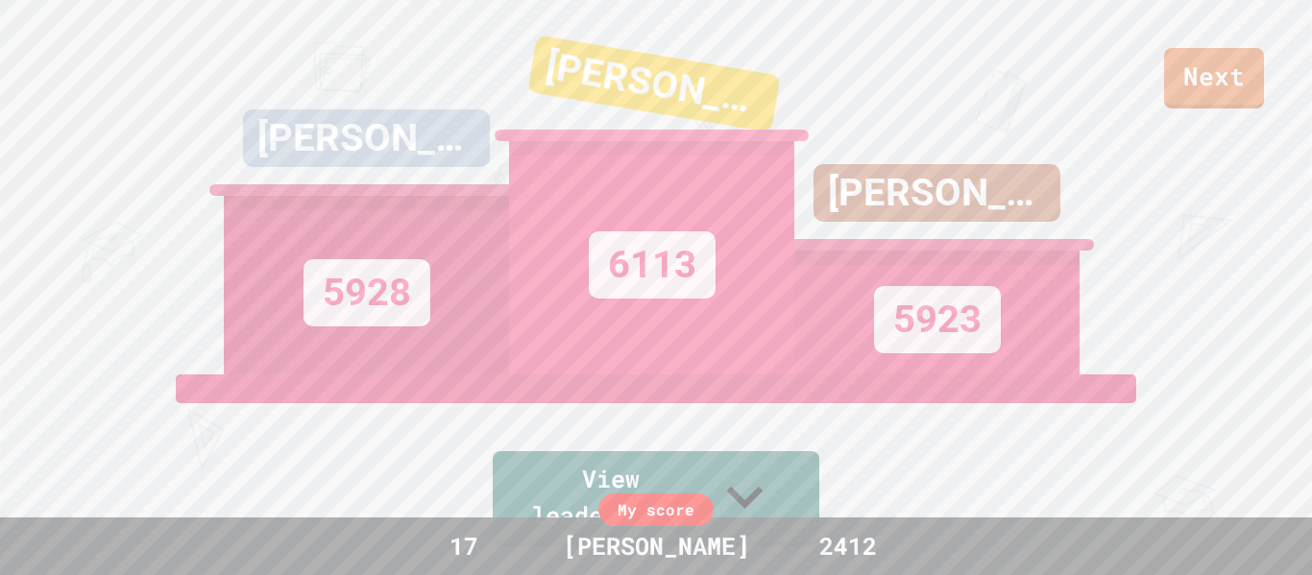
click at [311, 47] on div "[PERSON_NAME] 5928" at bounding box center [366, 187] width 285 height 375
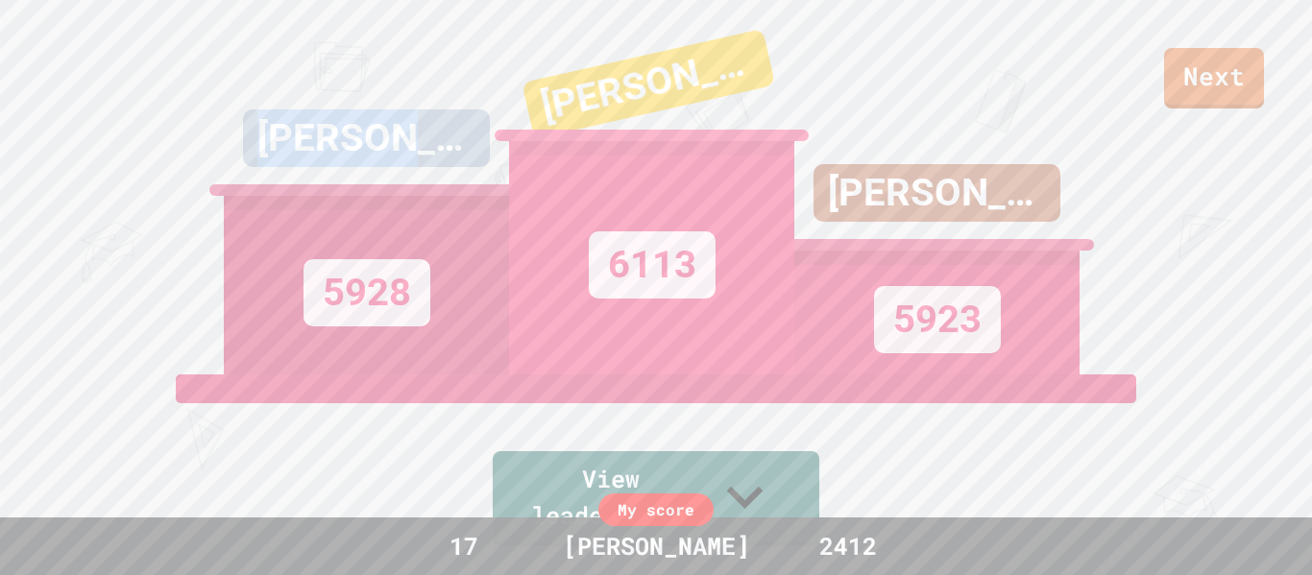
click at [302, 49] on div "[PERSON_NAME] 5928" at bounding box center [366, 187] width 285 height 375
click at [261, 67] on div "[PERSON_NAME] 5928" at bounding box center [366, 187] width 285 height 375
click at [294, 55] on div "[PERSON_NAME] 5928" at bounding box center [366, 187] width 285 height 375
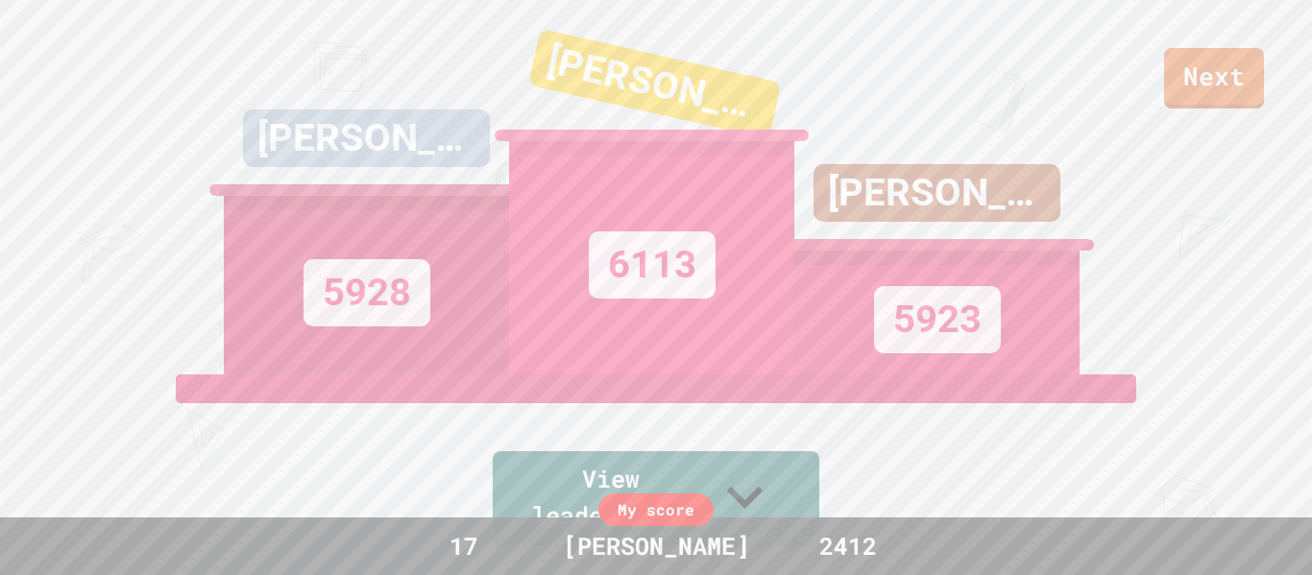
click at [255, 55] on div "[PERSON_NAME] 5928" at bounding box center [366, 187] width 285 height 375
